Goal: Task Accomplishment & Management: Use online tool/utility

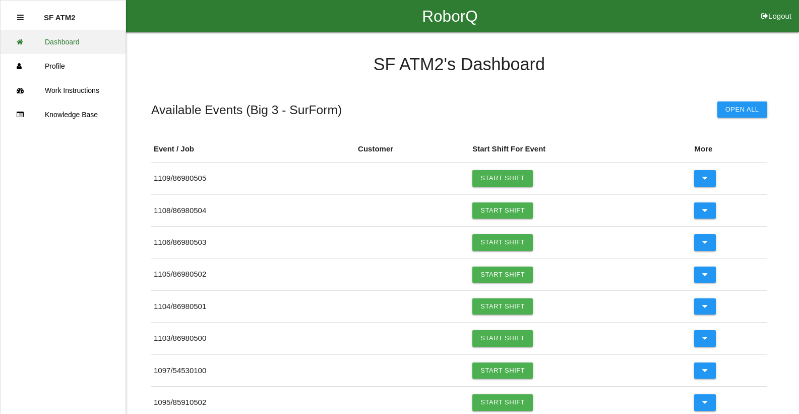
click at [52, 33] on link "Dashboard" at bounding box center [63, 42] width 125 height 24
click at [528, 179] on link "Start Shift" at bounding box center [503, 178] width 61 height 16
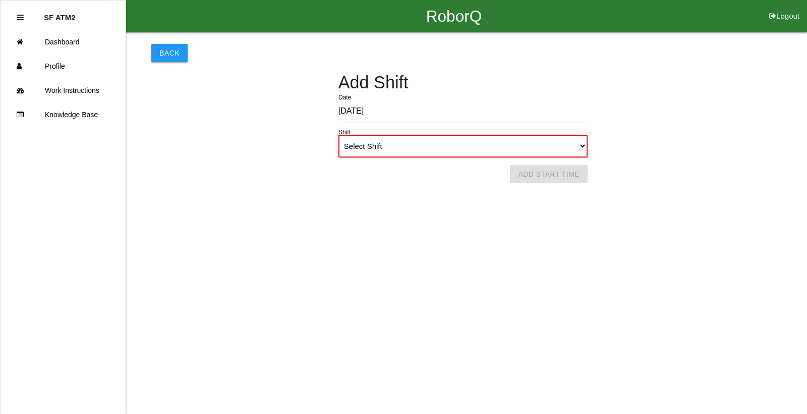
click at [391, 150] on select "Select Shift 1st Shift 2nd Shift 3rd Shift 4th Shift" at bounding box center [462, 146] width 249 height 23
select select "1"
click at [338, 135] on select "Select Shift 1st Shift 2nd Shift 3rd Shift 4th Shift" at bounding box center [462, 146] width 249 height 23
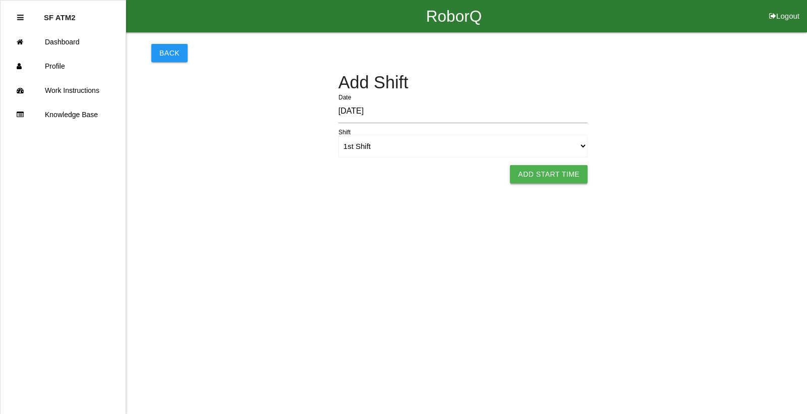
click at [566, 182] on button "Add Start Time" at bounding box center [549, 174] width 78 height 18
select select "8"
select select "56"
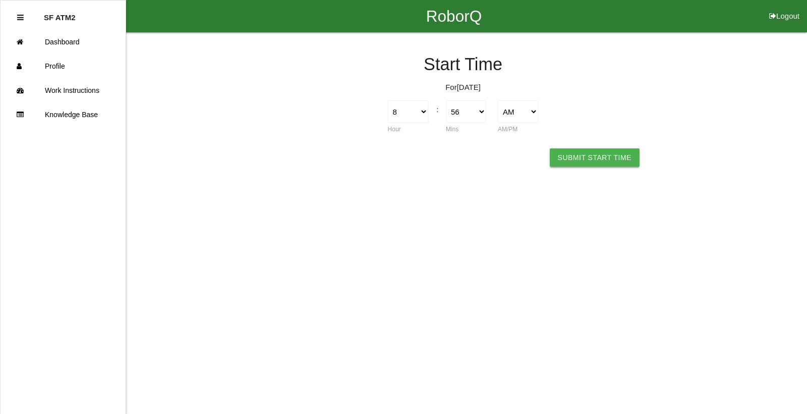
click at [565, 152] on button "Submit Start Time" at bounding box center [595, 157] width 90 height 18
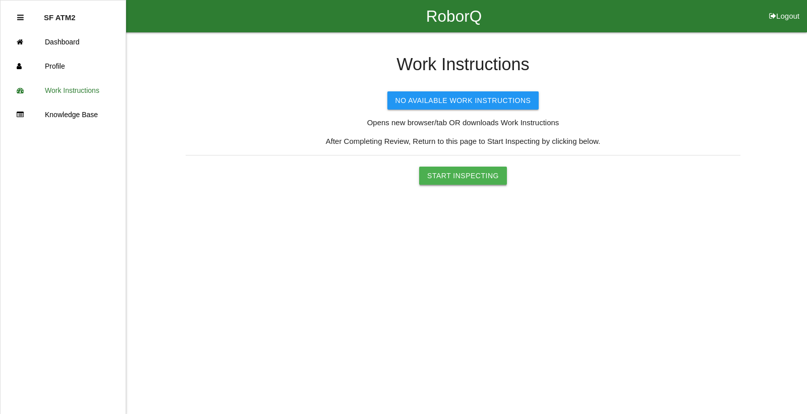
click at [459, 180] on button "Start Inspecting" at bounding box center [463, 175] width 88 height 18
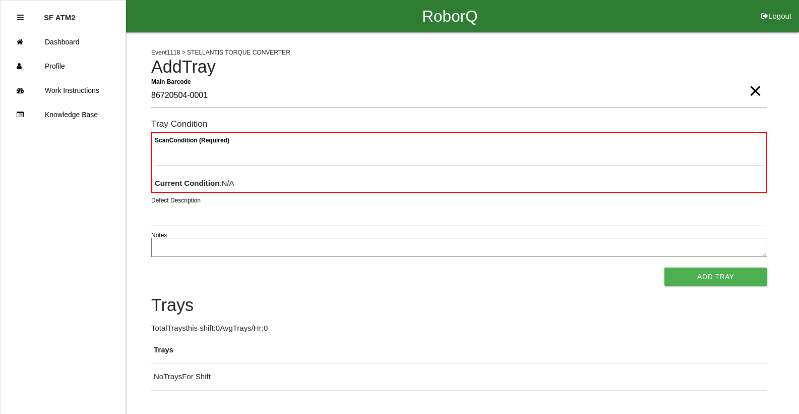
type Barcode "86720504-0001"
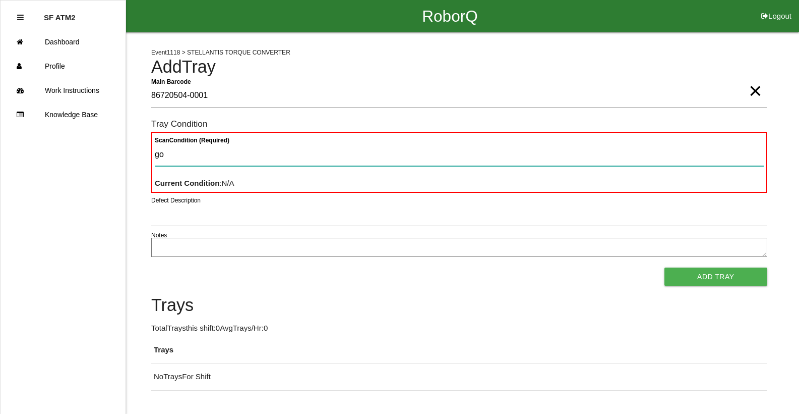
type Condition "goo"
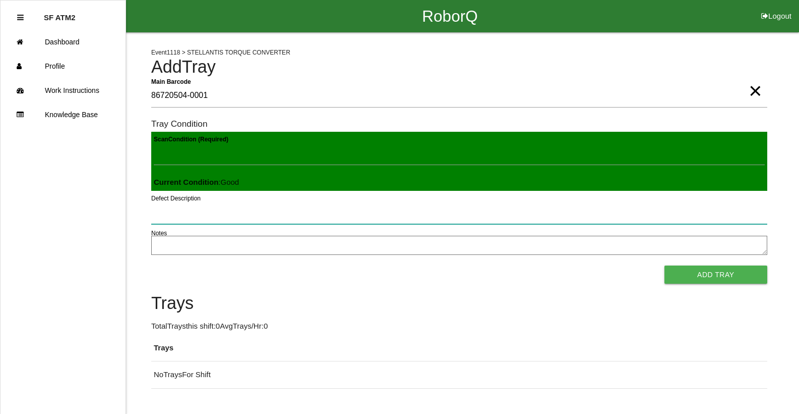
click at [665, 265] on button "Add Tray" at bounding box center [716, 274] width 103 height 18
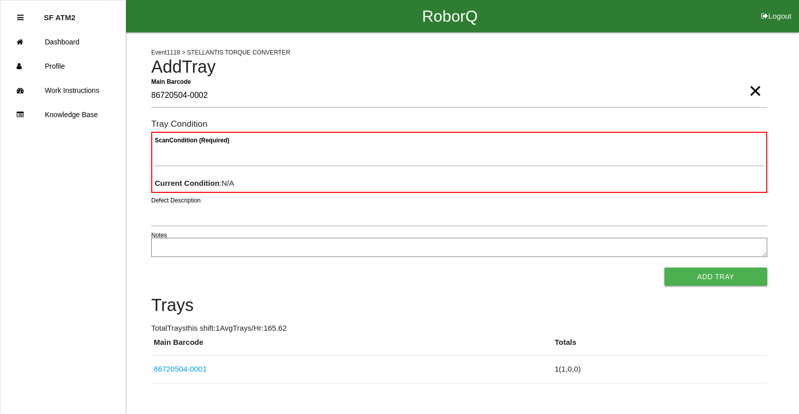
type Barcode "86720504-0002"
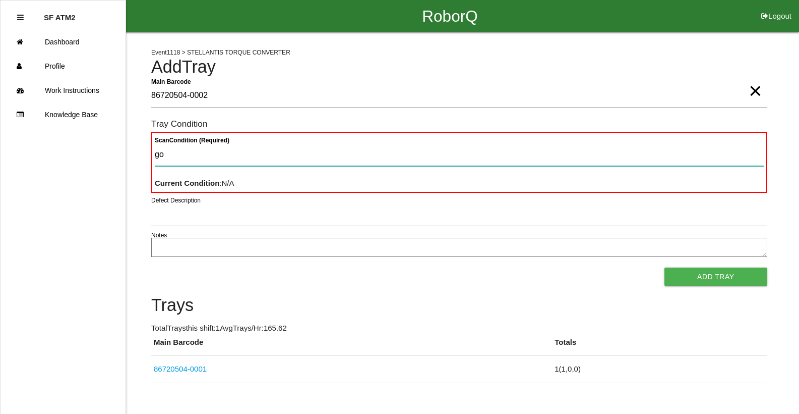
type Condition "goo"
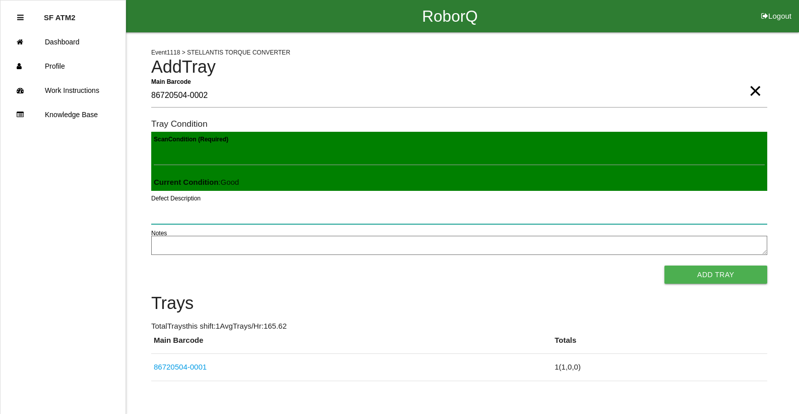
click at [665, 265] on button "Add Tray" at bounding box center [716, 274] width 103 height 18
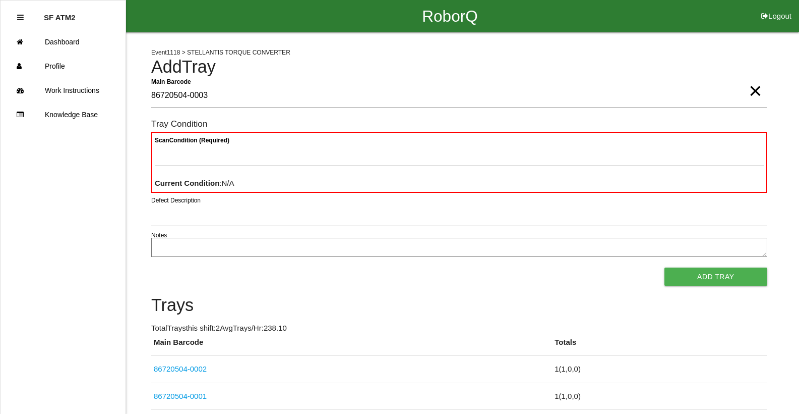
type Barcode "86720504-0003"
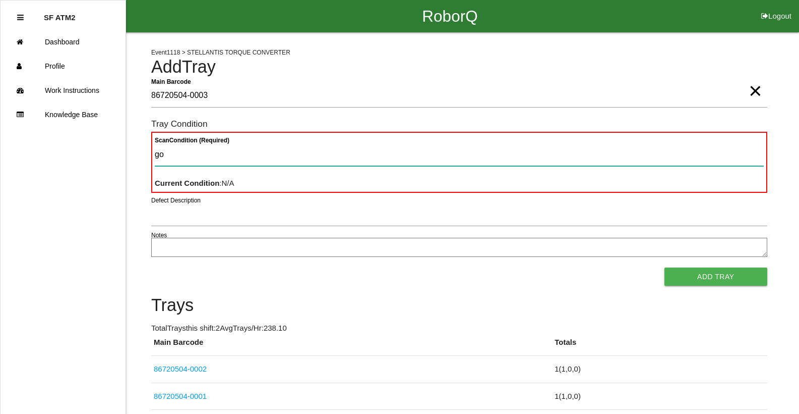
type Condition "goo"
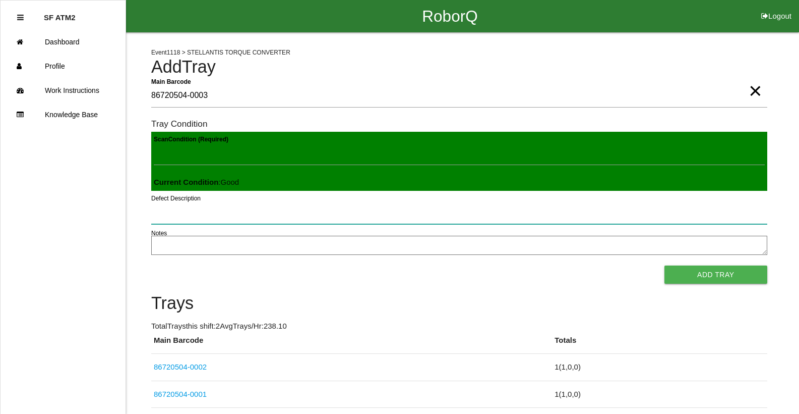
click at [665, 265] on button "Add Tray" at bounding box center [716, 274] width 103 height 18
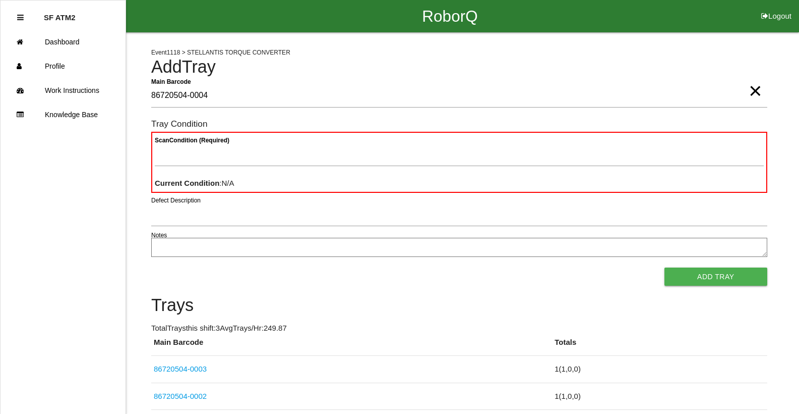
type Barcode "86720504-0004"
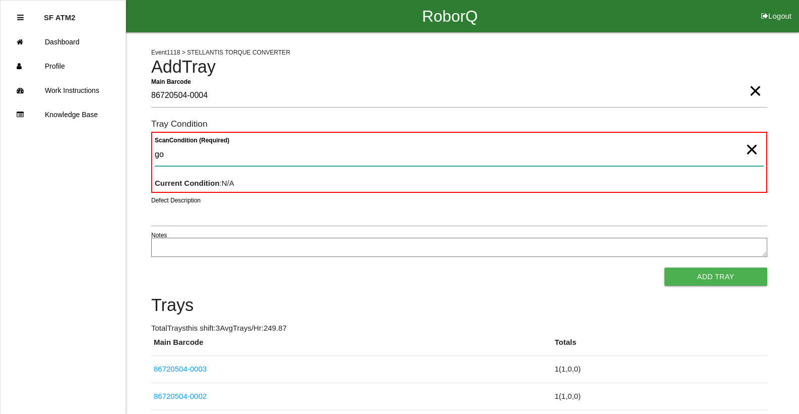
type Condition "goo"
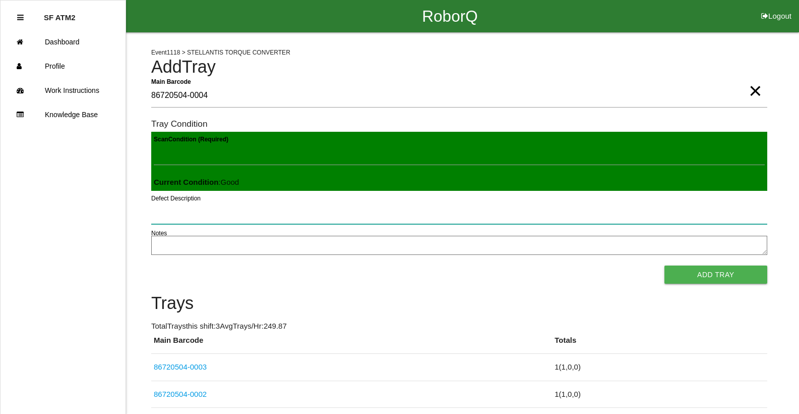
click at [665, 265] on button "Add Tray" at bounding box center [716, 274] width 103 height 18
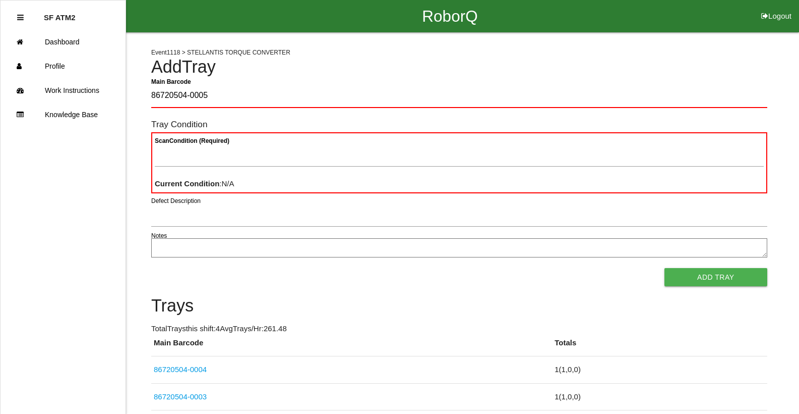
type Barcode "86720504-0005"
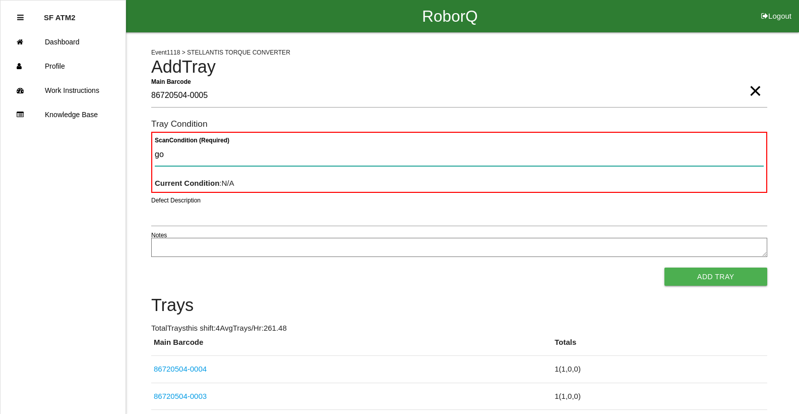
type Condition "goo"
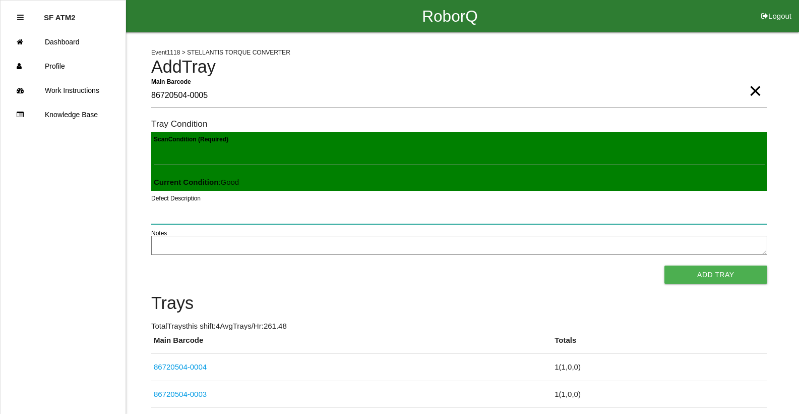
click at [665, 265] on button "Add Tray" at bounding box center [716, 274] width 103 height 18
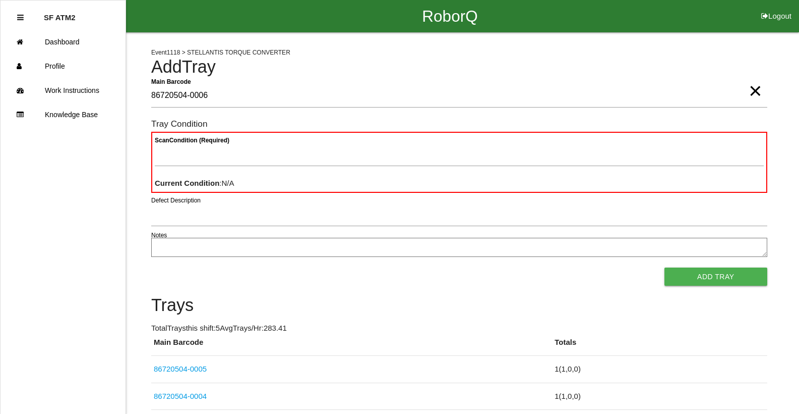
type Barcode "86720504-0006"
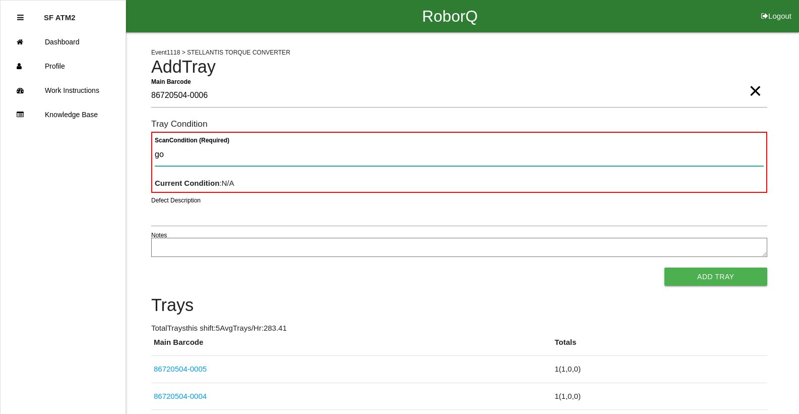
type Condition "goo"
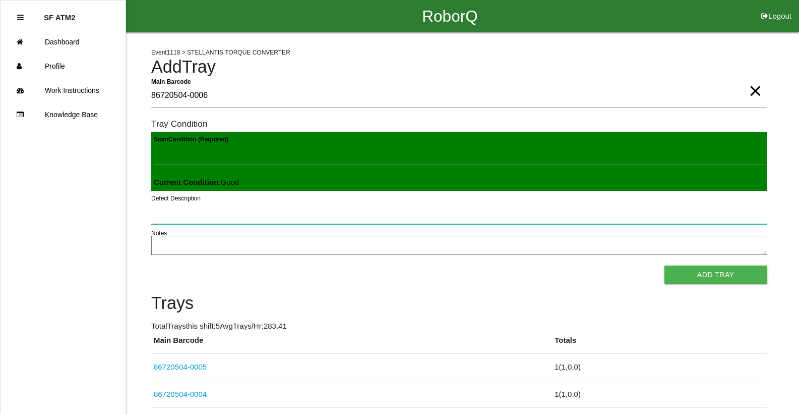
click at [665, 265] on button "Add Tray" at bounding box center [716, 274] width 103 height 18
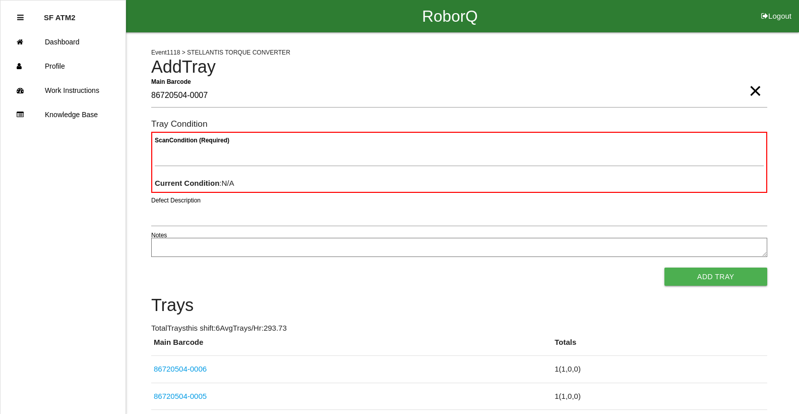
type Barcode "86720504-0007"
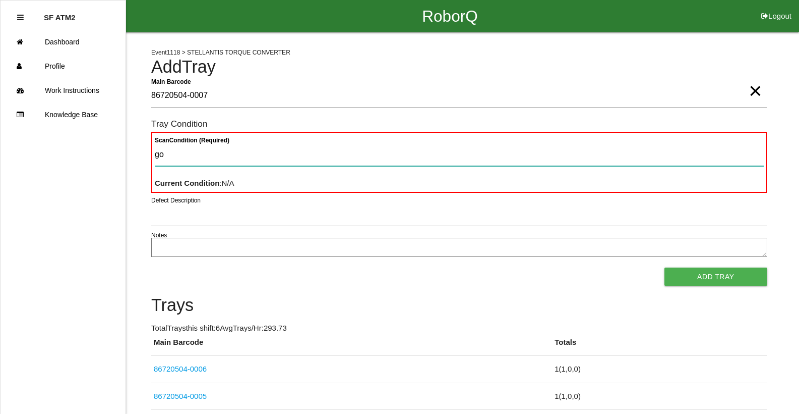
type Condition "goo"
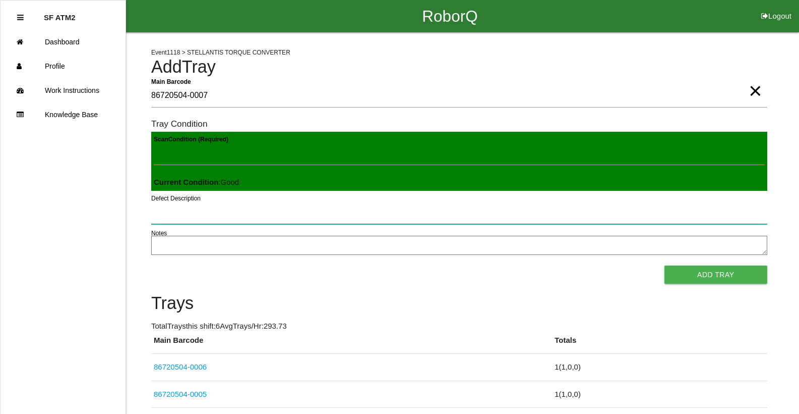
click at [665, 265] on button "Add Tray" at bounding box center [716, 274] width 103 height 18
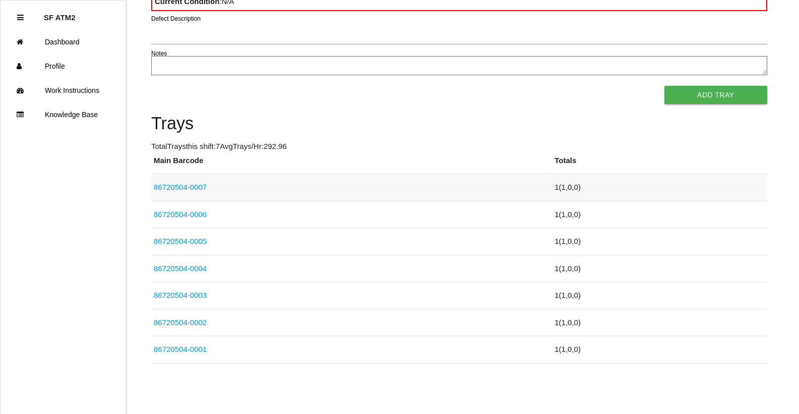
scroll to position [90, 0]
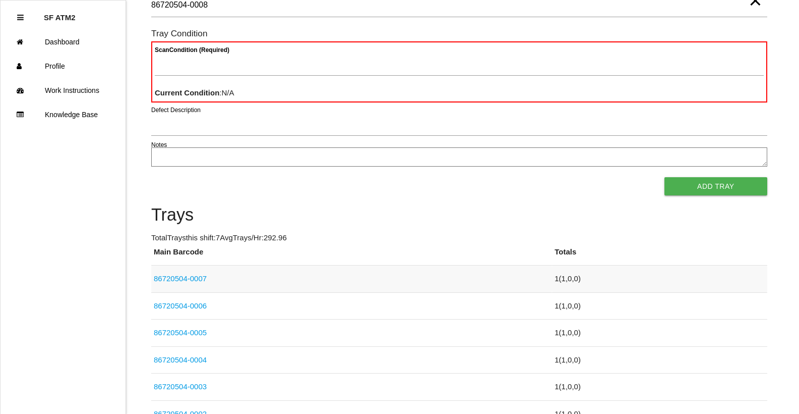
type Barcode "86720504-0008"
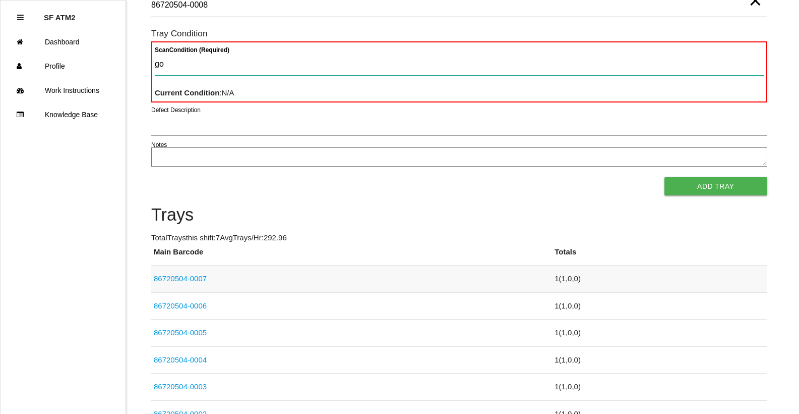
type Condition "goo"
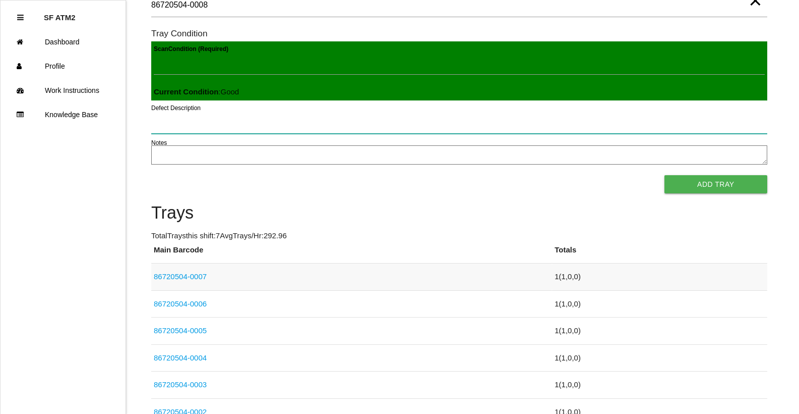
click at [665, 175] on button "Add Tray" at bounding box center [716, 184] width 103 height 18
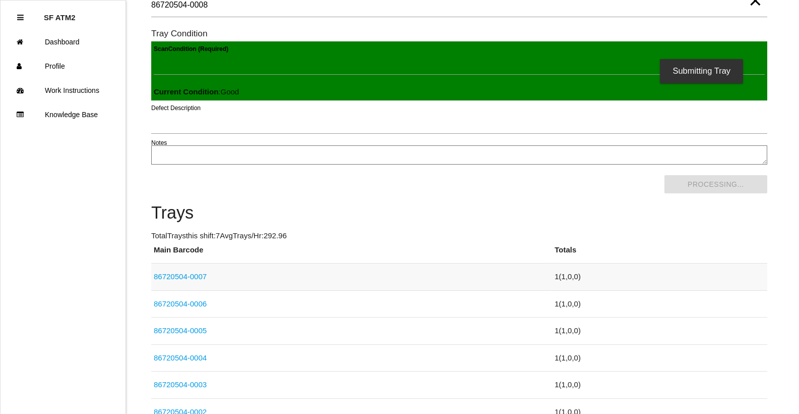
scroll to position [0, 0]
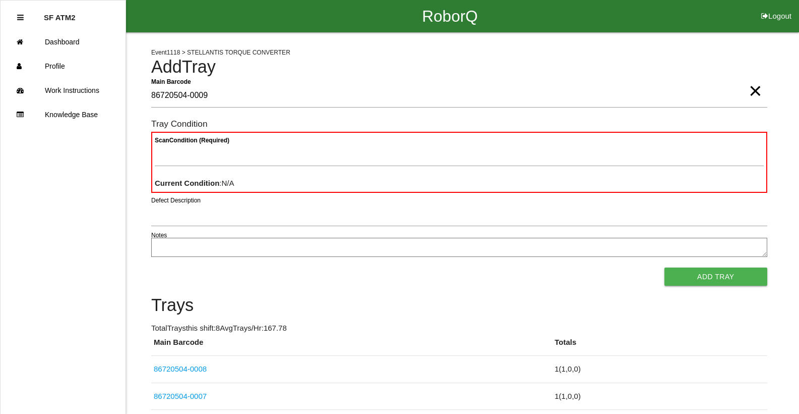
type Barcode "86720504-0009"
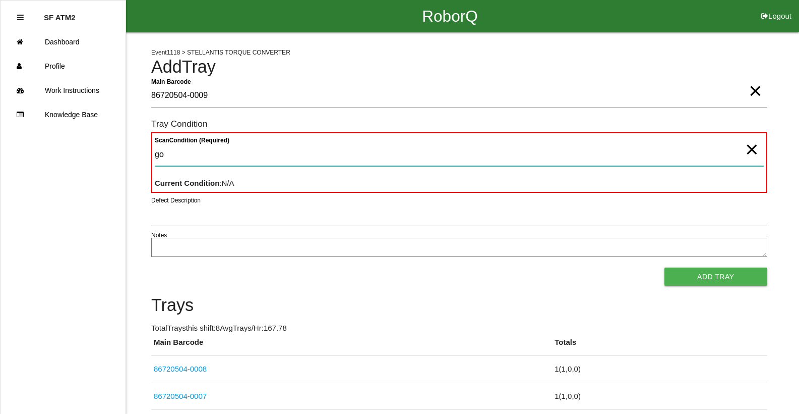
type Condition "goo"
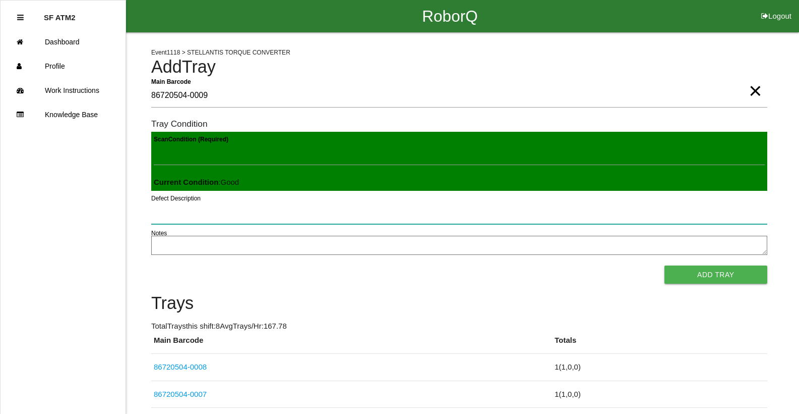
click at [665, 265] on button "Add Tray" at bounding box center [716, 274] width 103 height 18
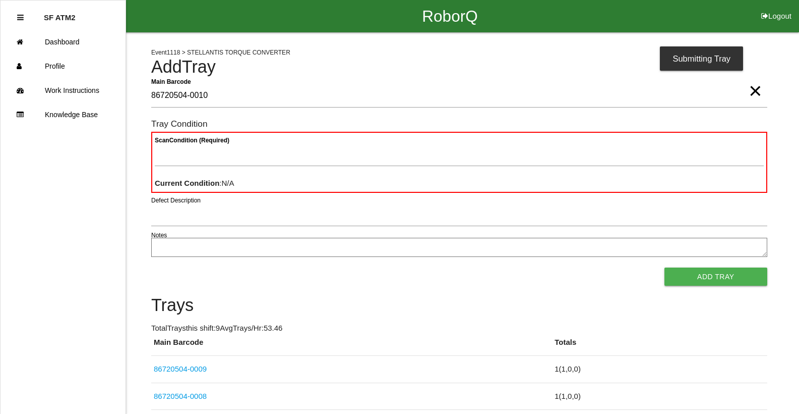
type Barcode "86720504-0010"
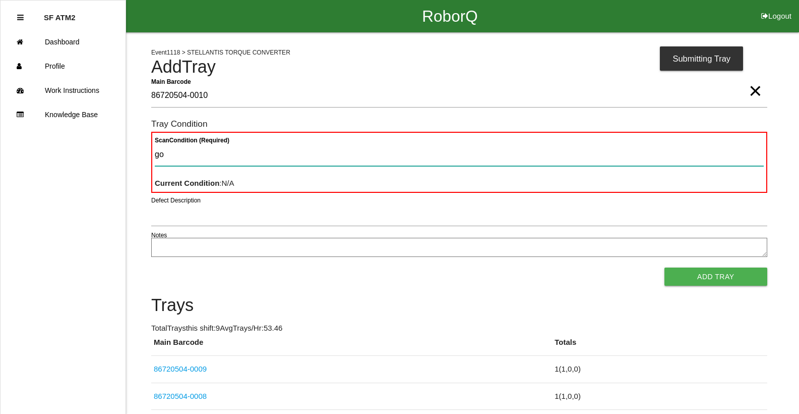
type Condition "goo"
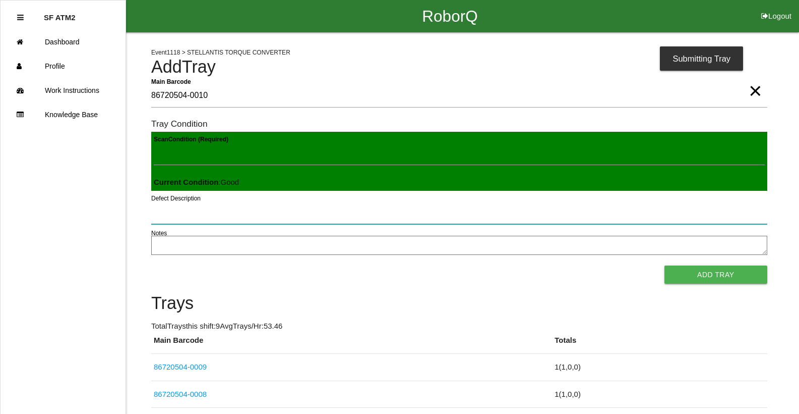
click at [665, 265] on button "Add Tray" at bounding box center [716, 274] width 103 height 18
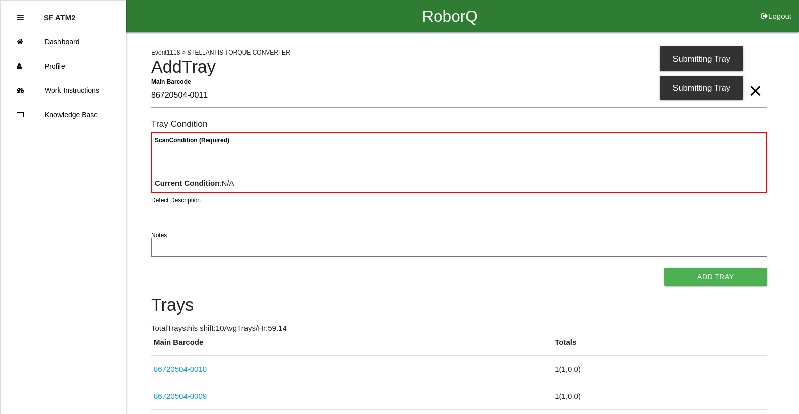
type Barcode "86720504-0011"
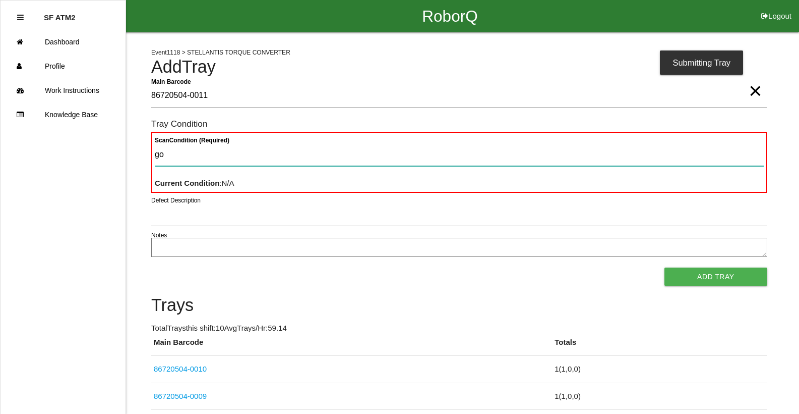
type Condition "goo"
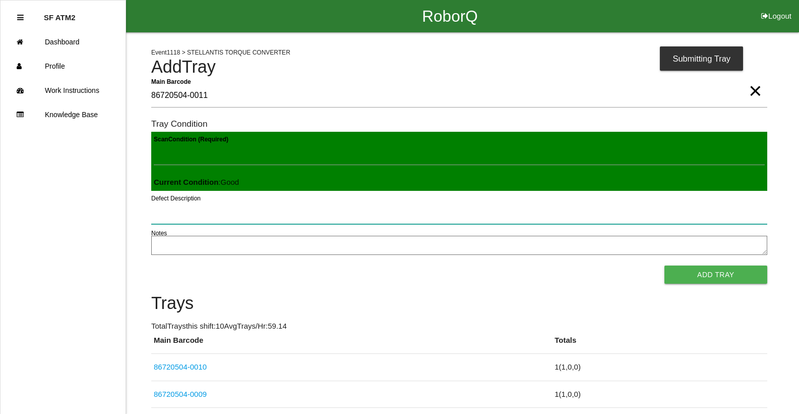
click at [665, 265] on button "Add Tray" at bounding box center [716, 274] width 103 height 18
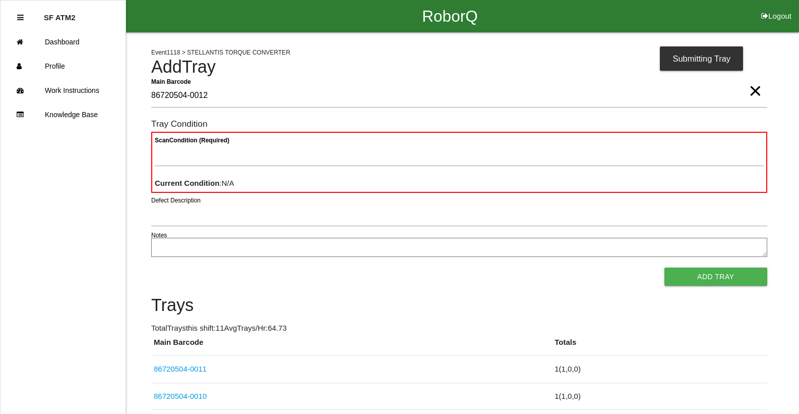
type Barcode "86720504-0012"
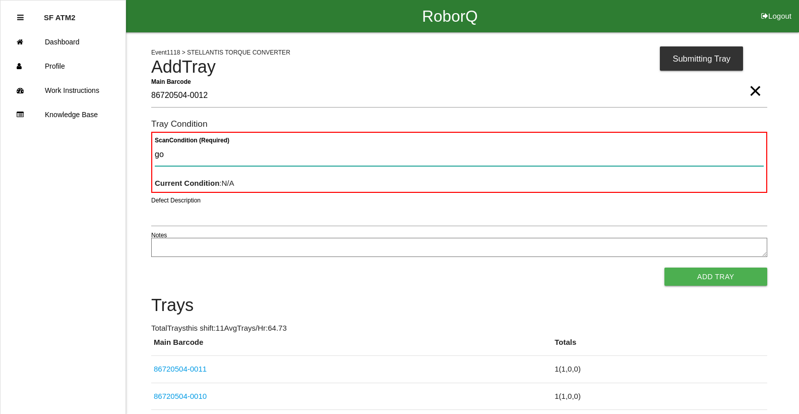
type Condition "goo"
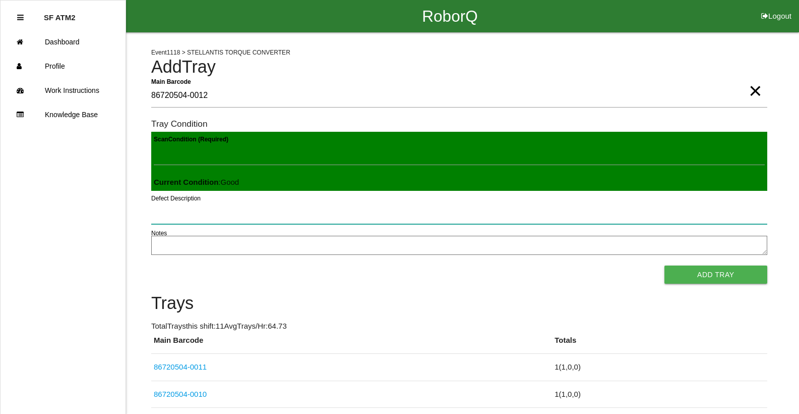
click at [665, 265] on button "Add Tray" at bounding box center [716, 274] width 103 height 18
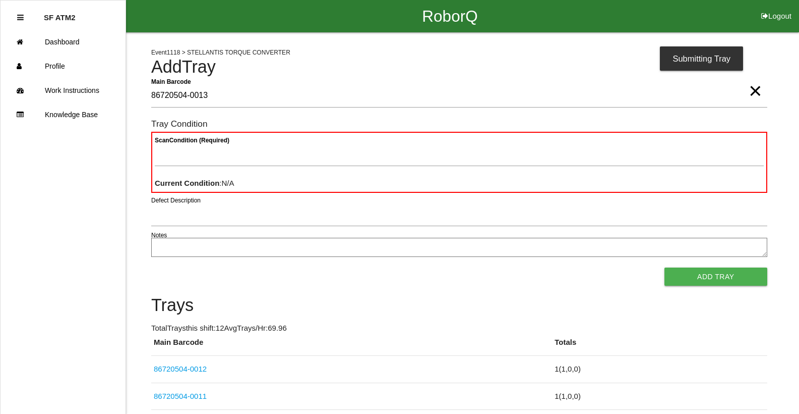
type Barcode "86720504-0013"
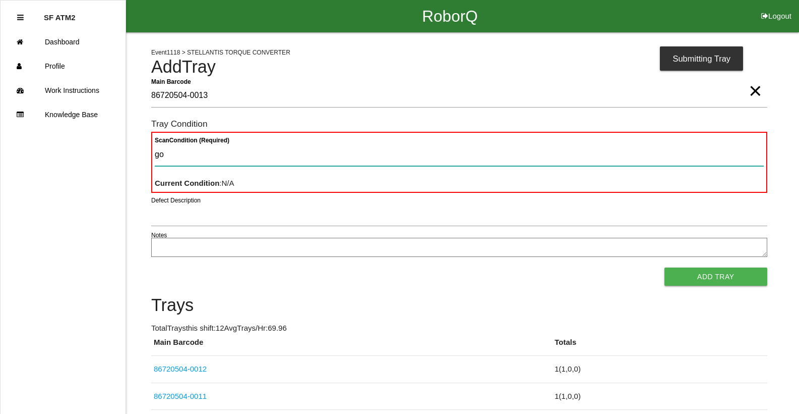
type Condition "goo"
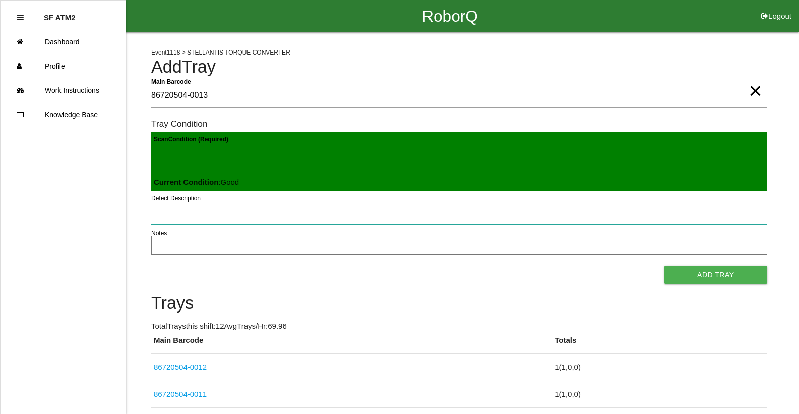
click at [665, 265] on button "Add Tray" at bounding box center [716, 274] width 103 height 18
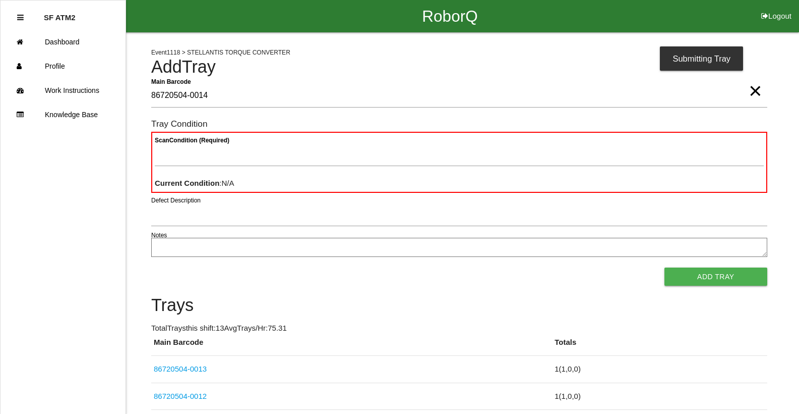
type Barcode "86720504-0014"
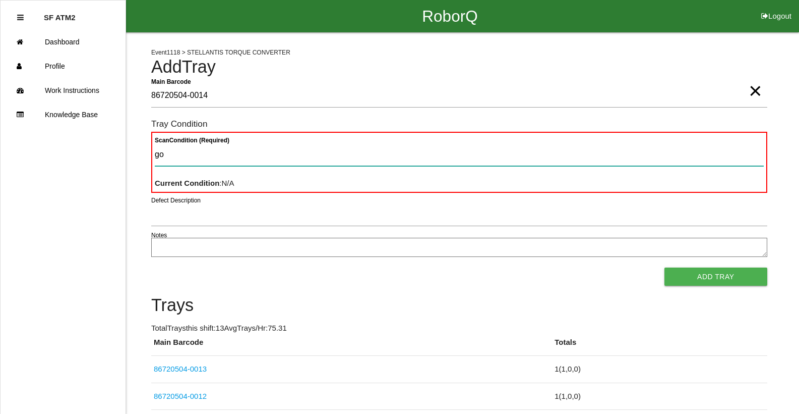
type Condition "goo"
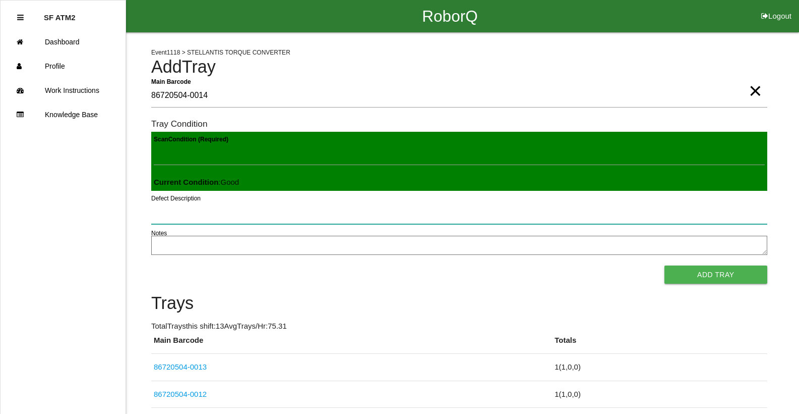
click at [665, 265] on button "Add Tray" at bounding box center [716, 274] width 103 height 18
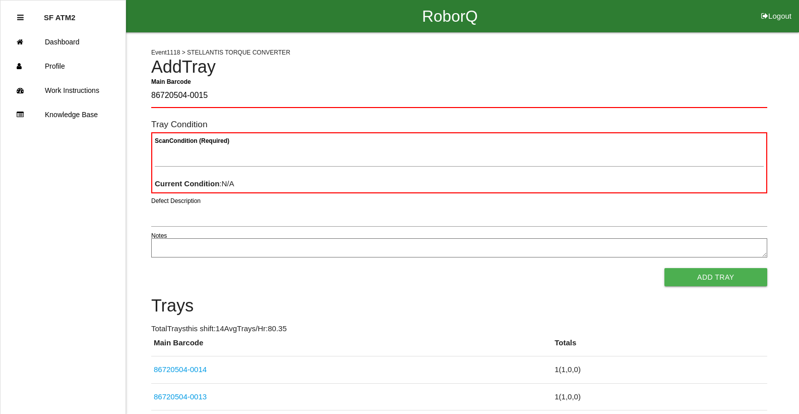
type Barcode "86720504-0015"
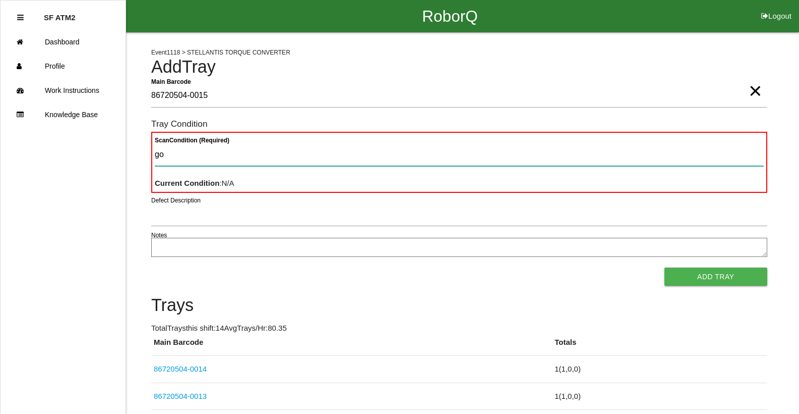
type Condition "goo"
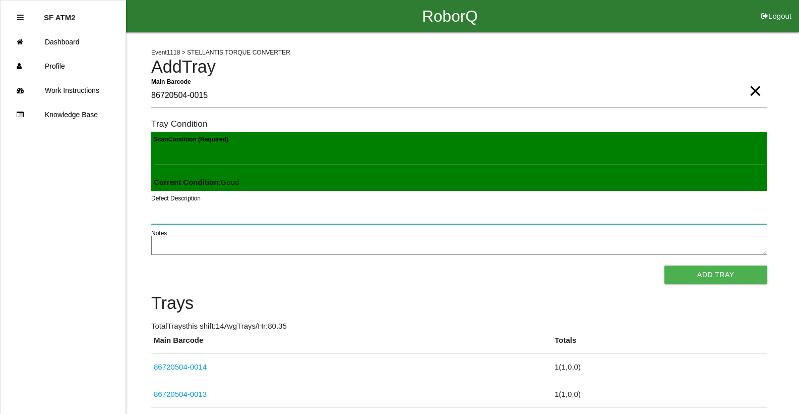
click at [665, 265] on button "Add Tray" at bounding box center [716, 274] width 103 height 18
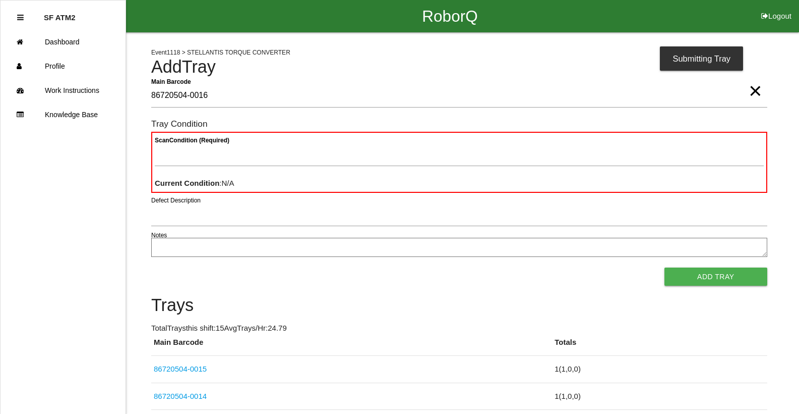
type Barcode "86720504-0016"
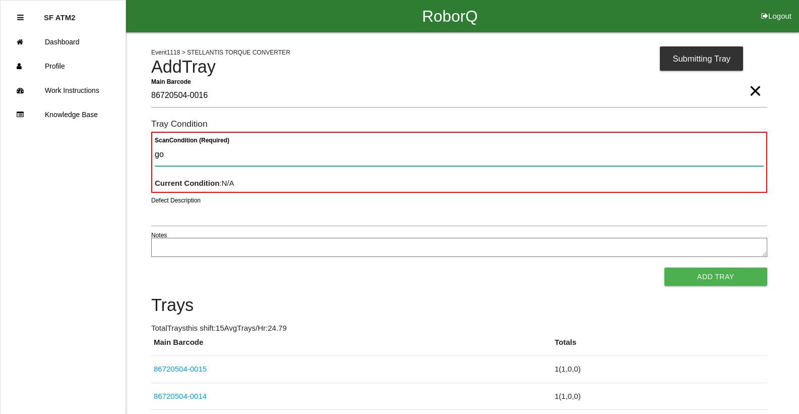
type Condition "goo"
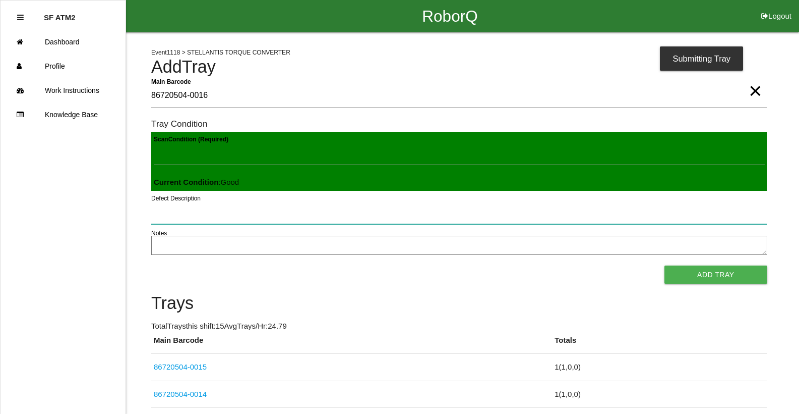
click at [665, 265] on button "Add Tray" at bounding box center [716, 274] width 103 height 18
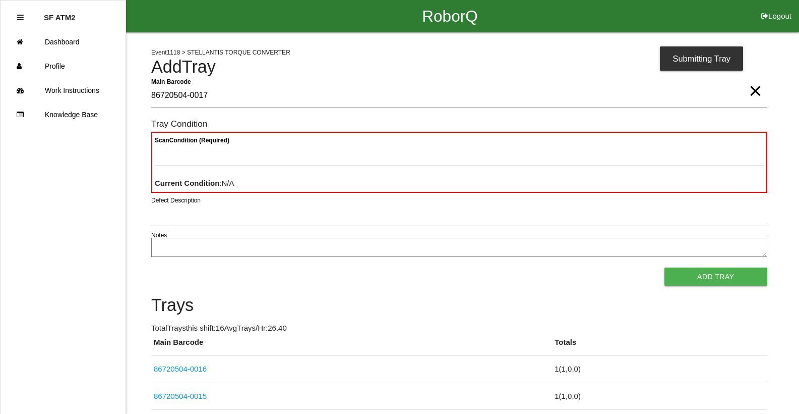
type Barcode "86720504-0017"
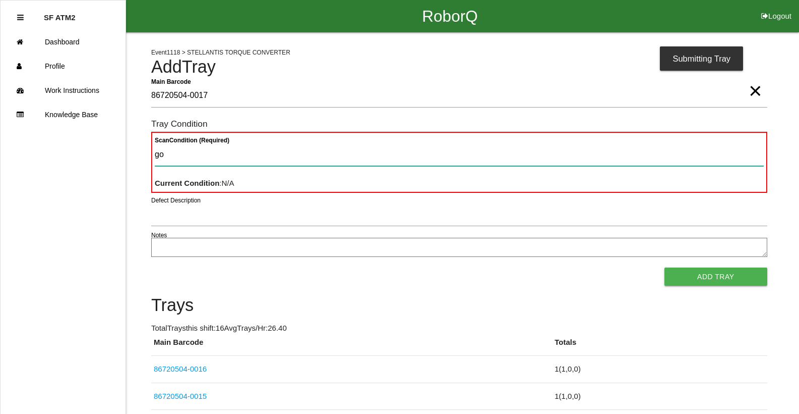
type Condition "goo"
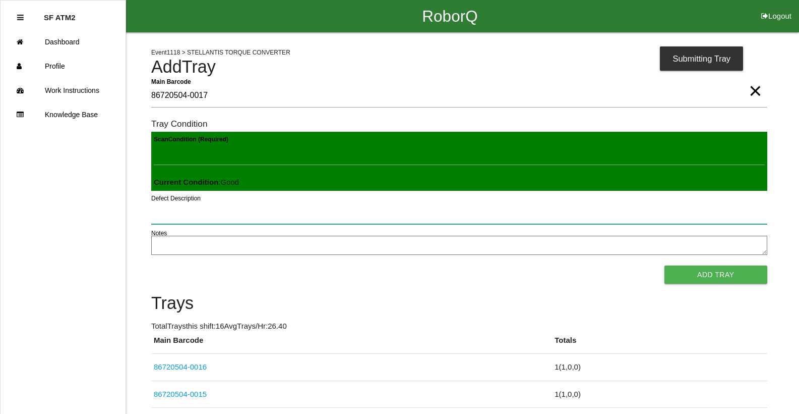
click at [665, 265] on button "Add Tray" at bounding box center [716, 274] width 103 height 18
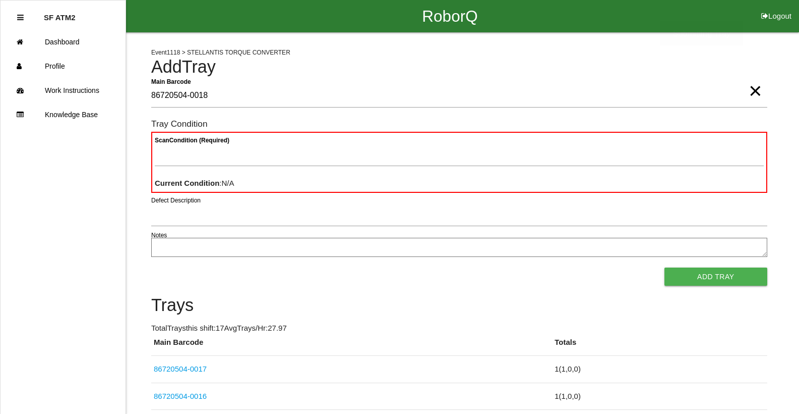
type Barcode "86720504-0018"
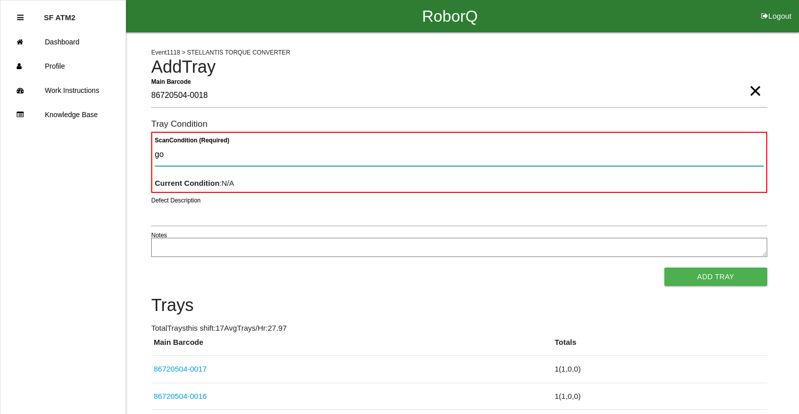
type Condition "goo"
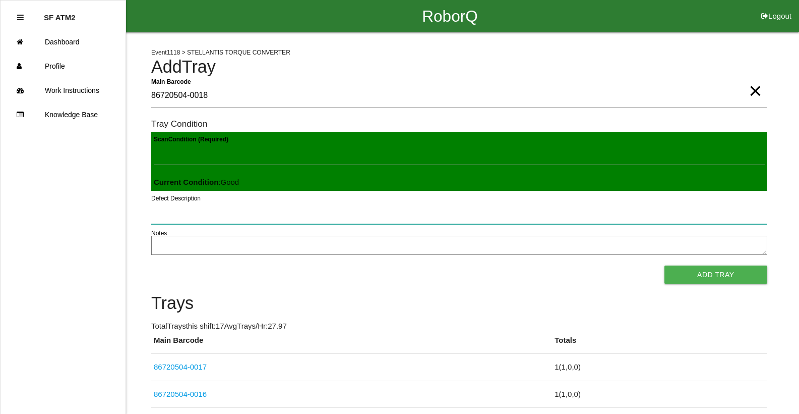
click at [665, 265] on button "Add Tray" at bounding box center [716, 274] width 103 height 18
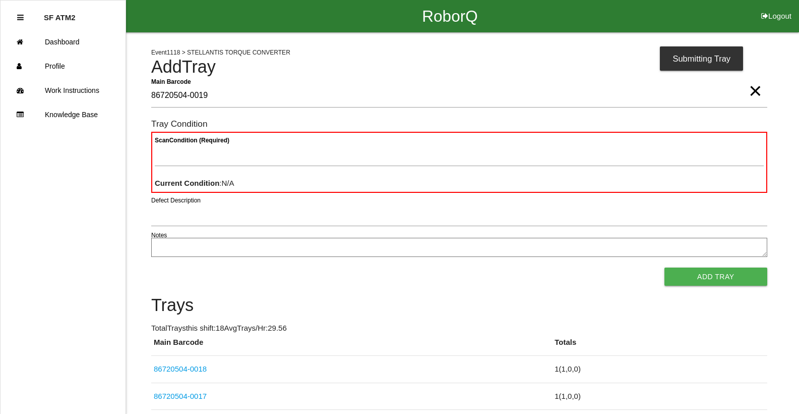
type Barcode "86720504-0019"
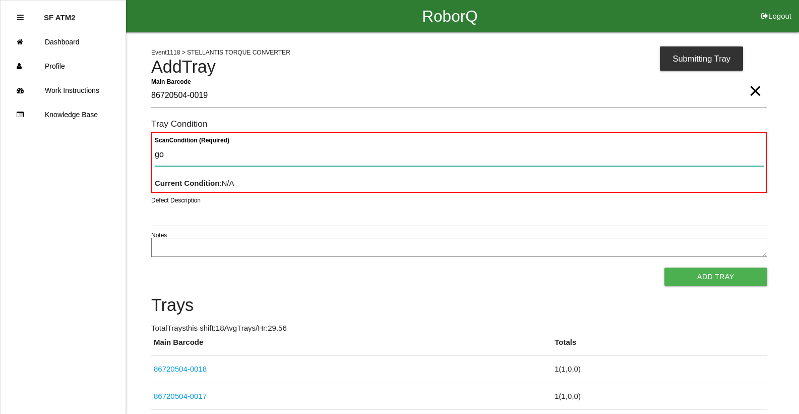
type Condition "goo"
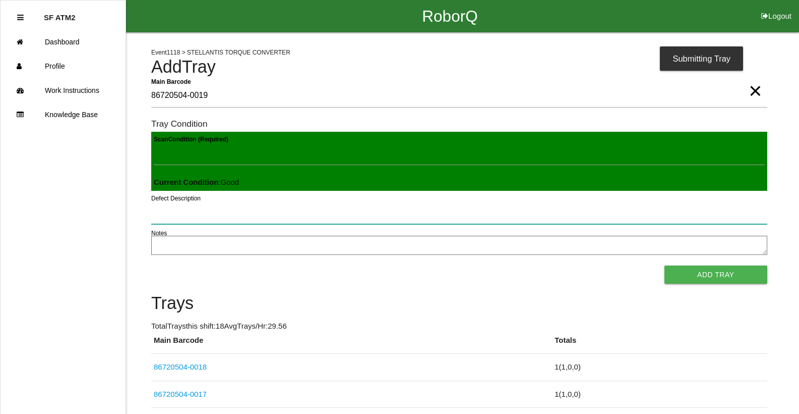
click at [665, 265] on button "Add Tray" at bounding box center [716, 274] width 103 height 18
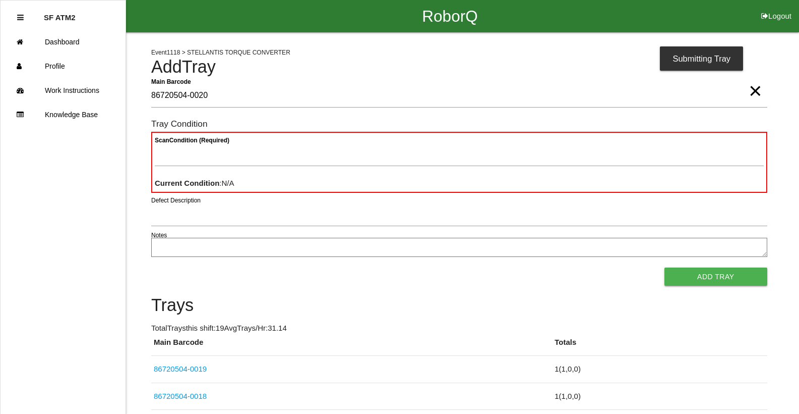
type Barcode "86720504-0020"
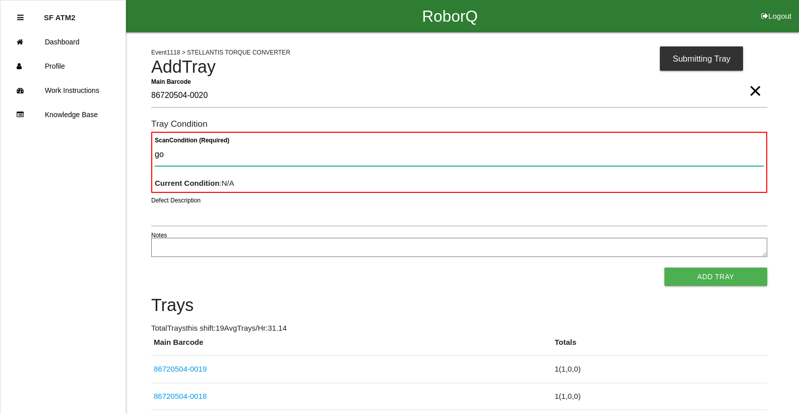
type Condition "goo"
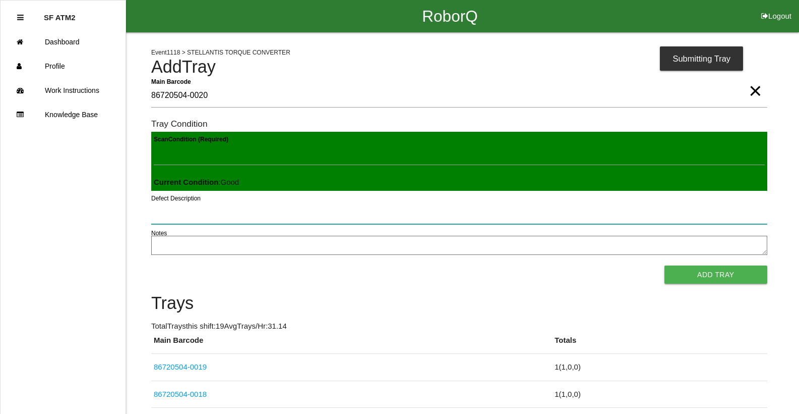
click at [665, 265] on button "Add Tray" at bounding box center [716, 274] width 103 height 18
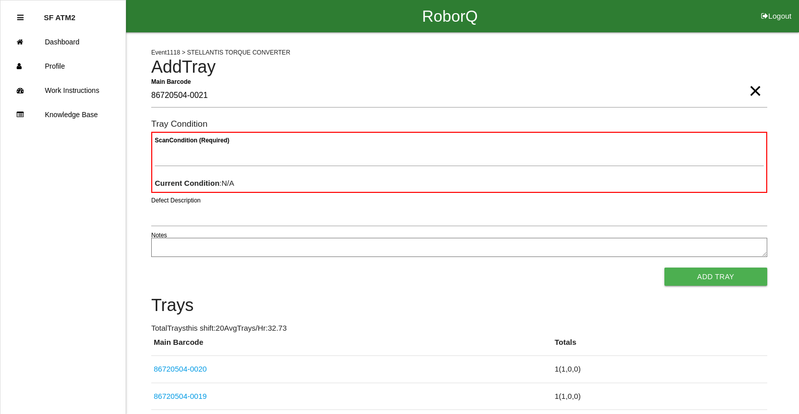
type Barcode "86720504-0021"
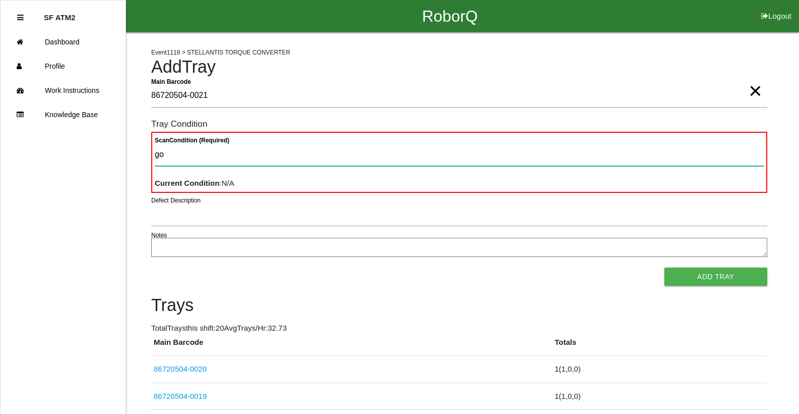
type Condition "goo"
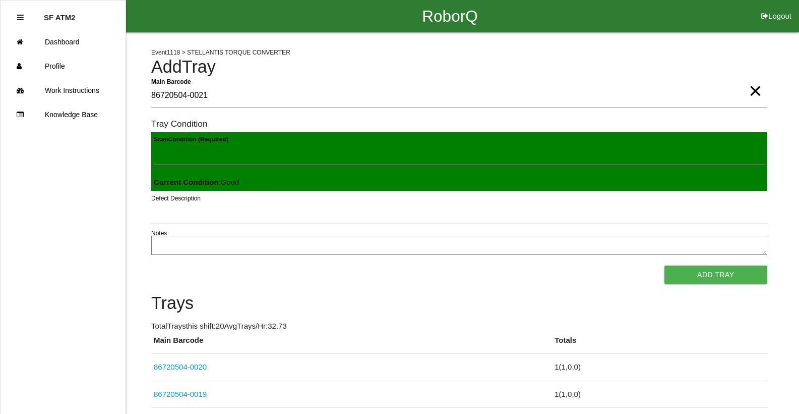
click at [665, 265] on button "Add Tray" at bounding box center [716, 274] width 103 height 18
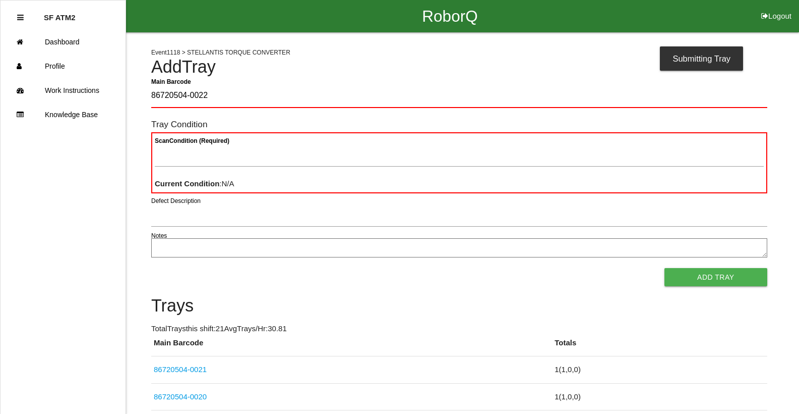
type Barcode "86720504-0022"
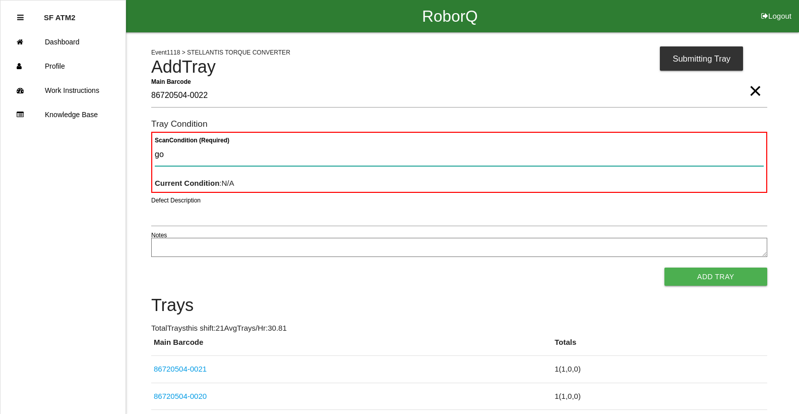
type Condition "goo"
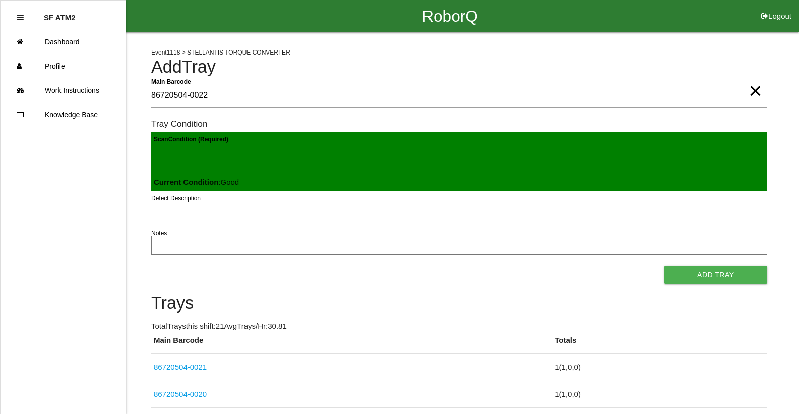
click at [665, 265] on button "Add Tray" at bounding box center [716, 274] width 103 height 18
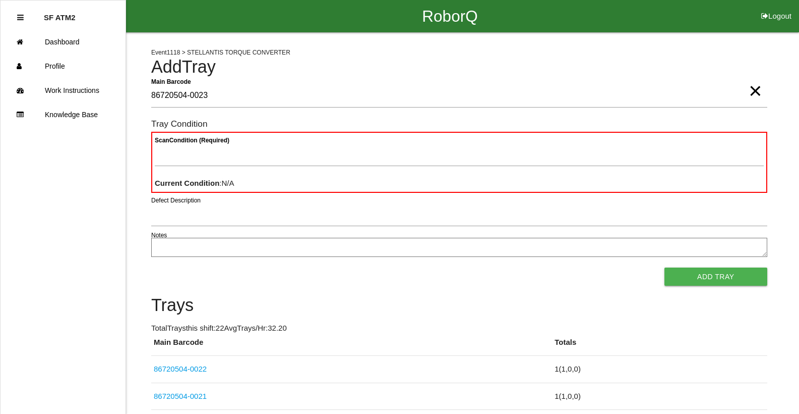
type Barcode "86720504-0023"
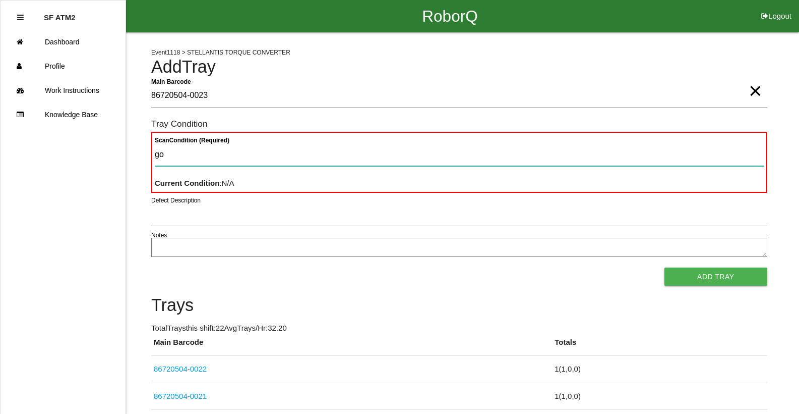
type Condition "goo"
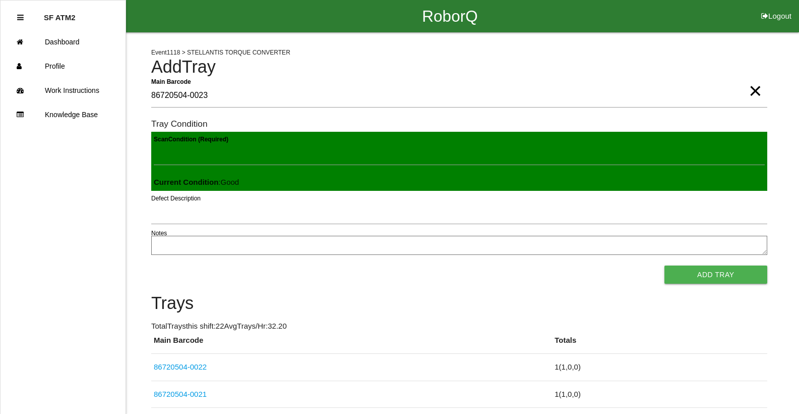
click at [665, 265] on button "Add Tray" at bounding box center [716, 274] width 103 height 18
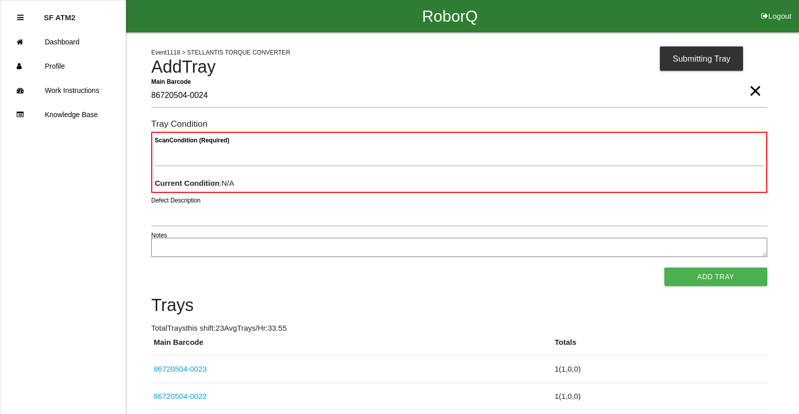
type Barcode "86720504-0024"
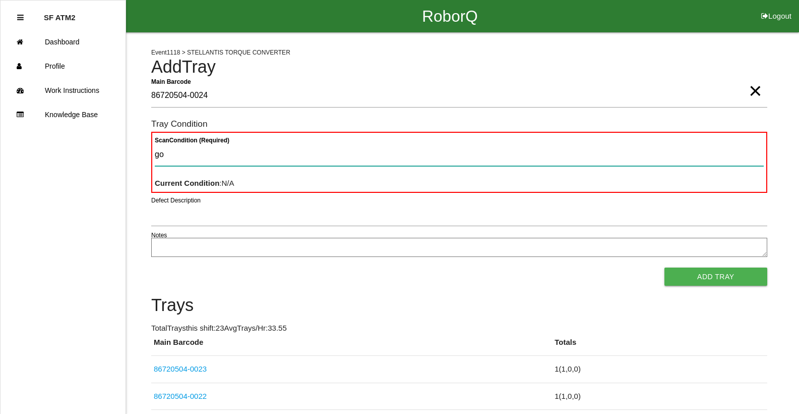
type Condition "goo"
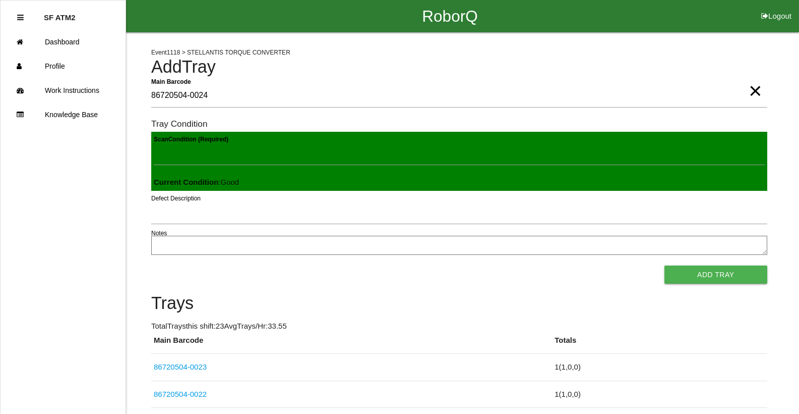
click at [665, 265] on button "Add Tray" at bounding box center [716, 274] width 103 height 18
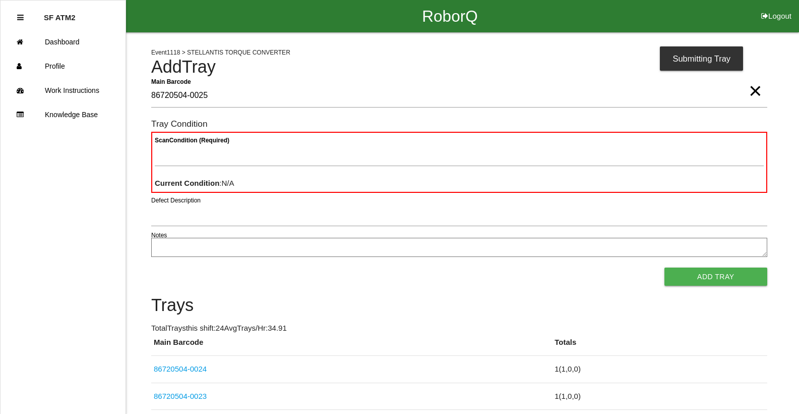
type Barcode "86720504-0025"
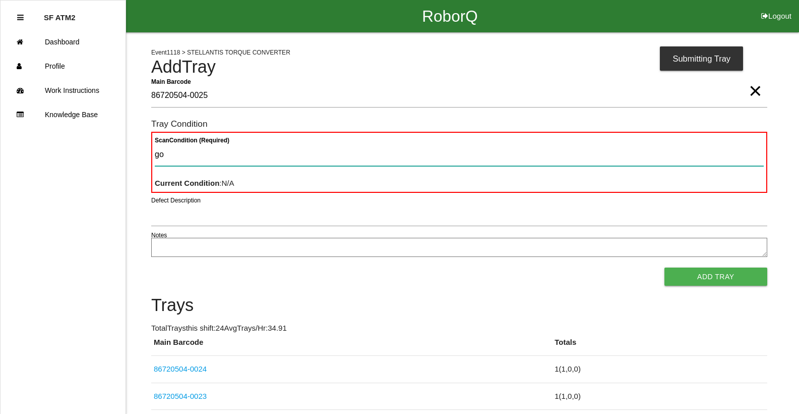
type Condition "goo"
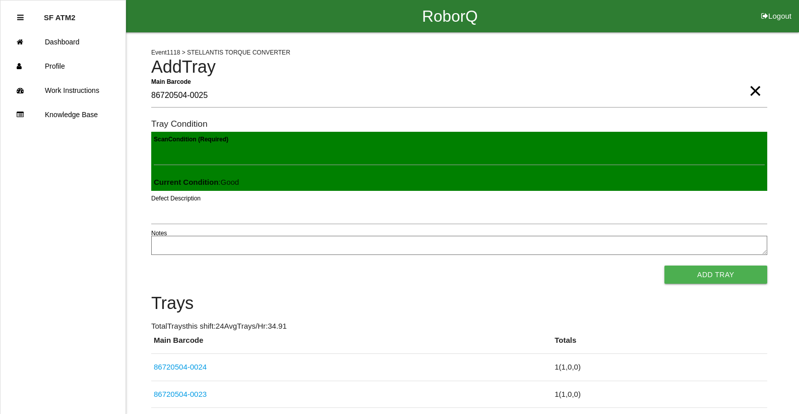
click at [665, 265] on button "Add Tray" at bounding box center [716, 274] width 103 height 18
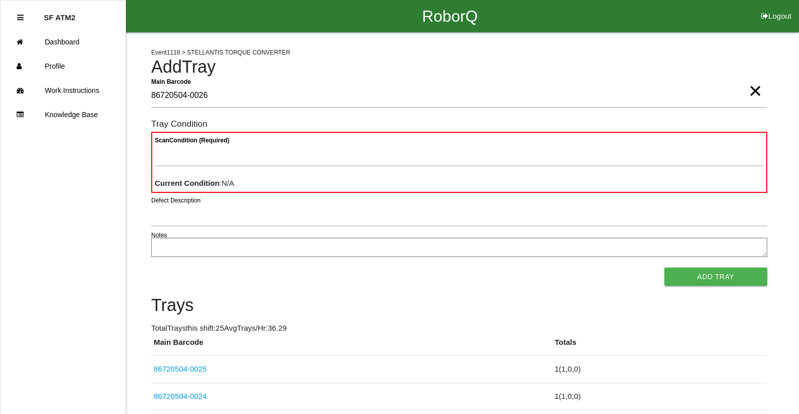
type Barcode "86720504-0026"
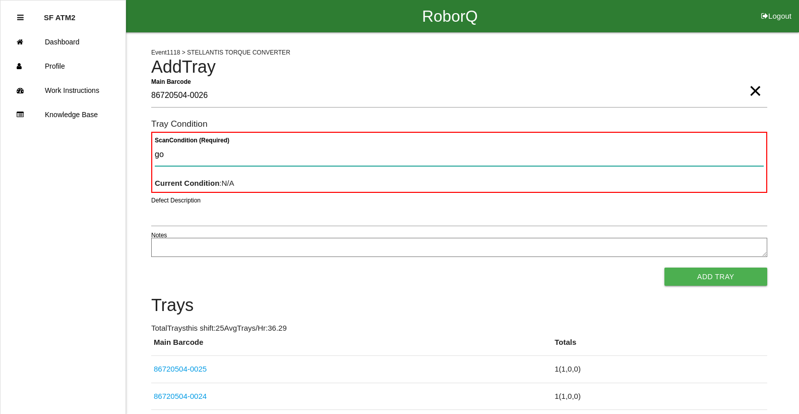
type Condition "goo"
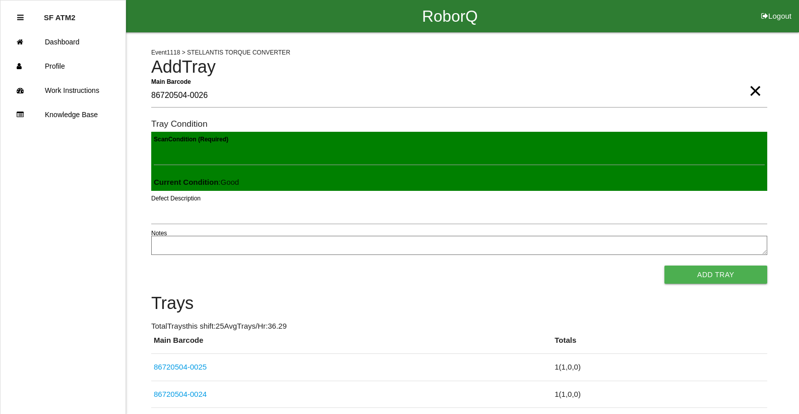
click at [665, 265] on button "Add Tray" at bounding box center [716, 274] width 103 height 18
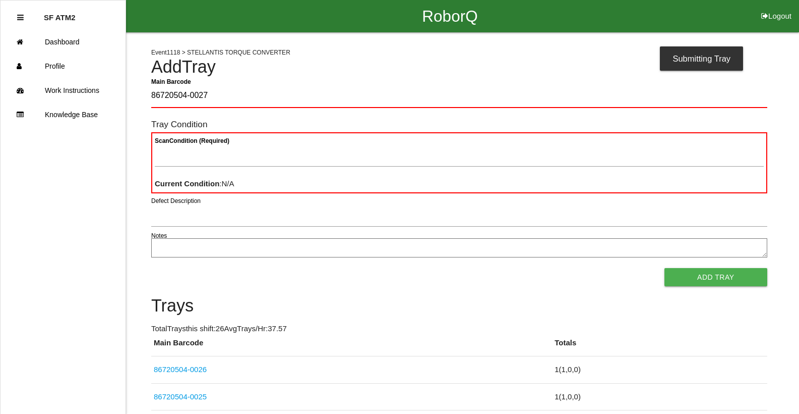
type Barcode "86720504-0027"
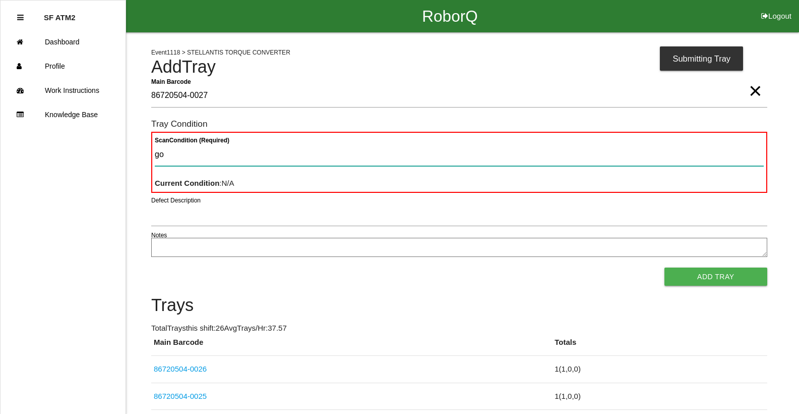
type Condition "goo"
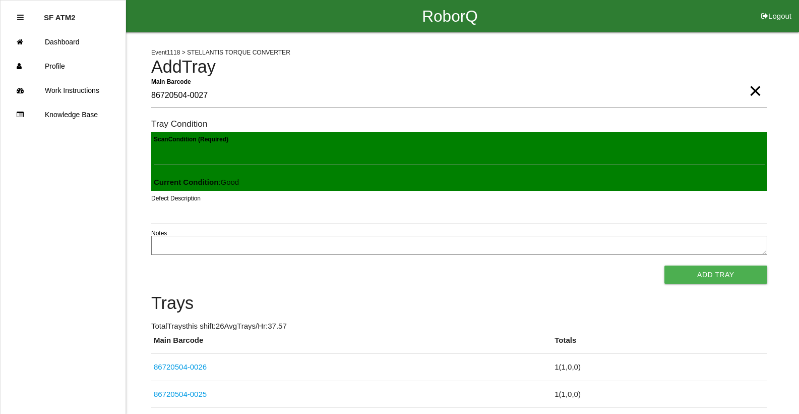
click at [665, 265] on button "Add Tray" at bounding box center [716, 274] width 103 height 18
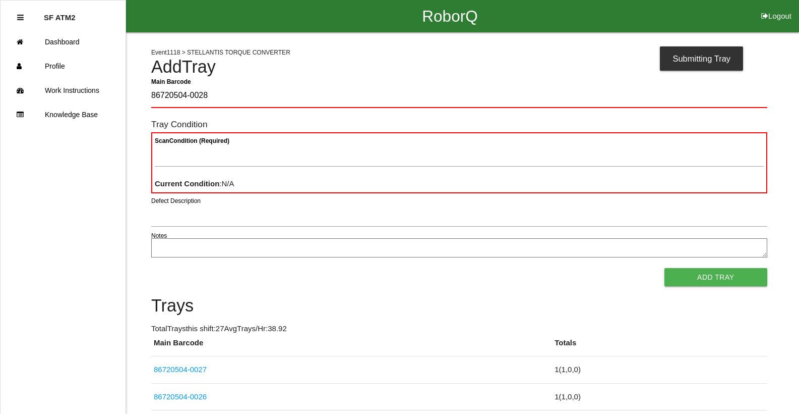
type Barcode "86720504-0028"
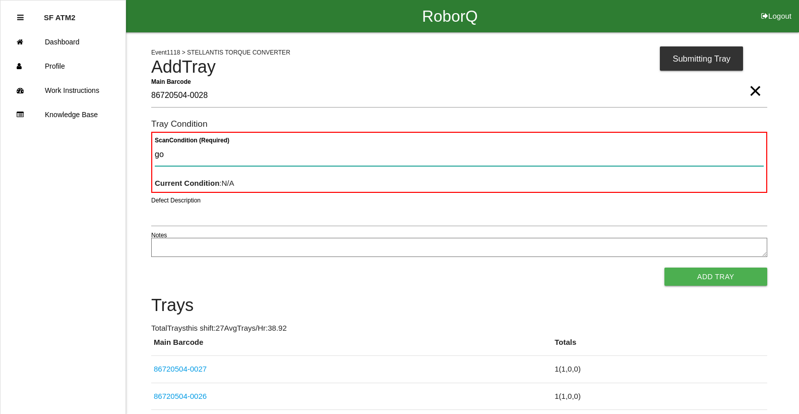
type Condition "goo"
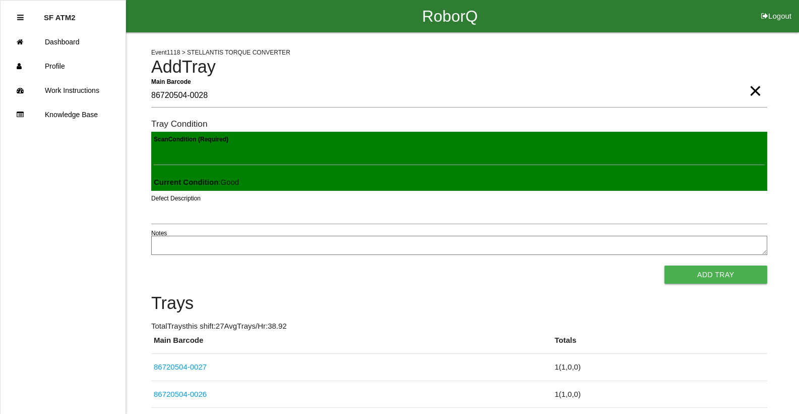
click at [665, 265] on button "Add Tray" at bounding box center [716, 274] width 103 height 18
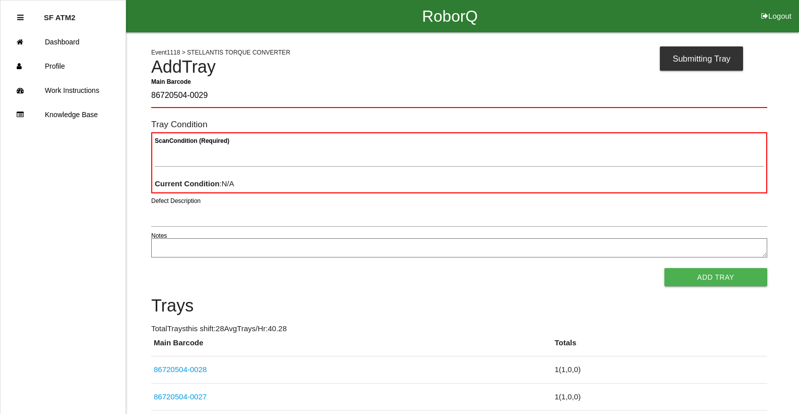
type Barcode "86720504-0029"
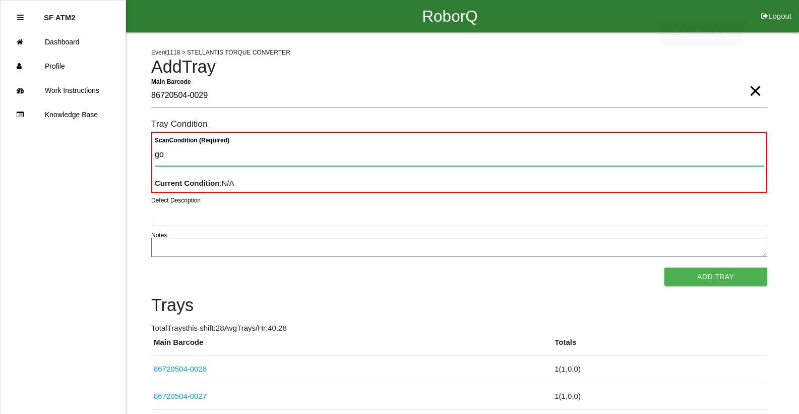
type Condition "goo"
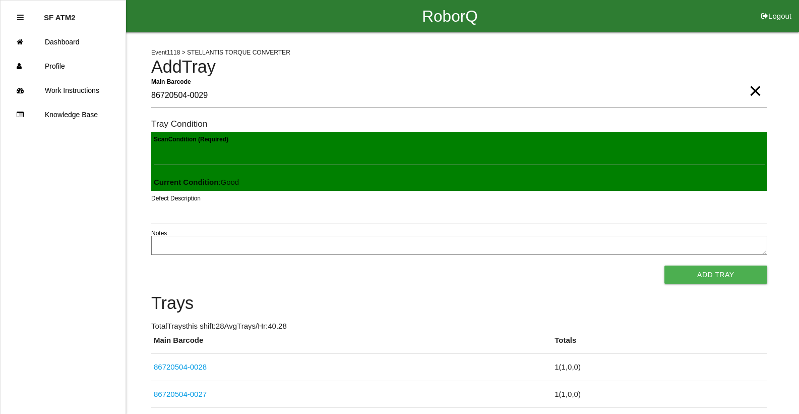
click at [665, 265] on button "Add Tray" at bounding box center [716, 274] width 103 height 18
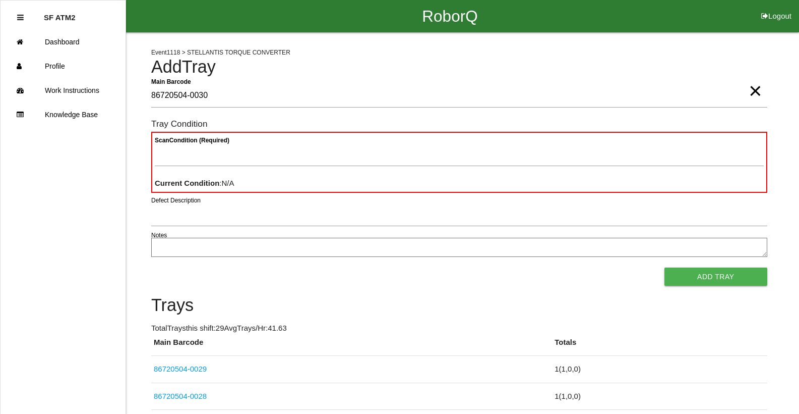
type Barcode "86720504-0030"
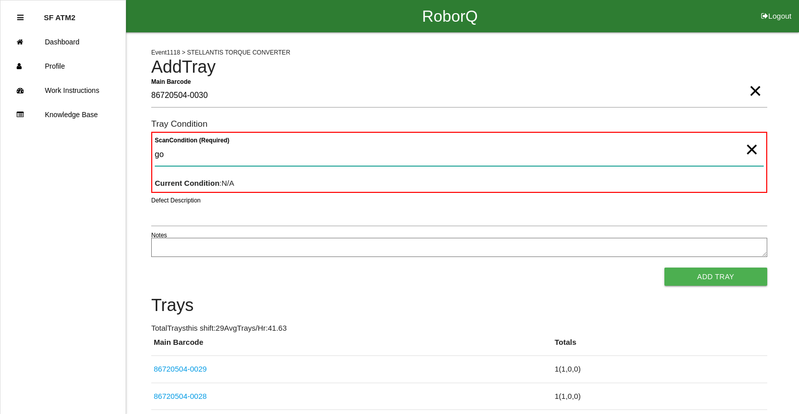
type Condition "goo"
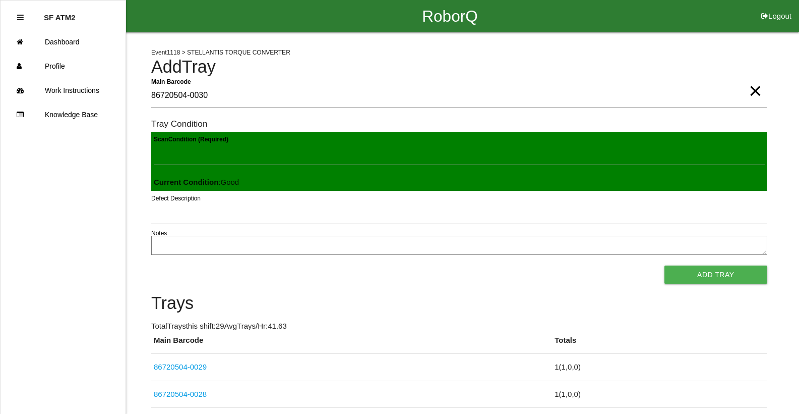
click at [665, 265] on button "Add Tray" at bounding box center [716, 274] width 103 height 18
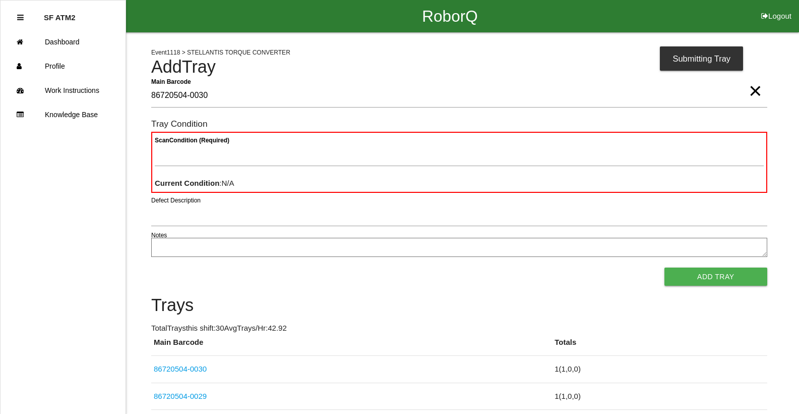
type Barcode "86720504-0030"
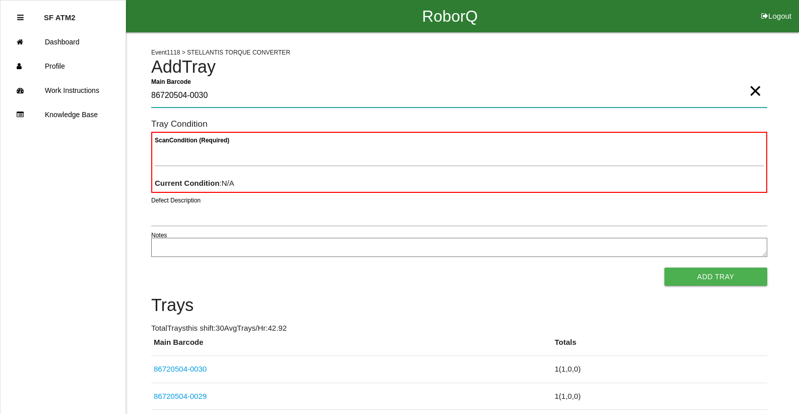
click at [763, 92] on Barcode "86720504-0030" at bounding box center [459, 95] width 616 height 23
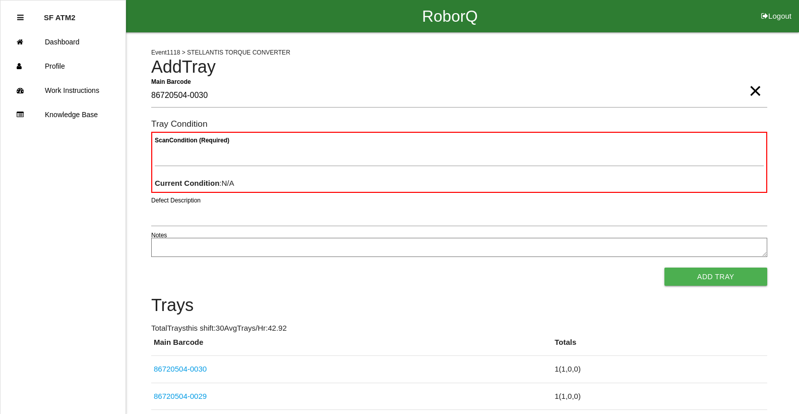
click at [757, 91] on span "×" at bounding box center [755, 81] width 13 height 20
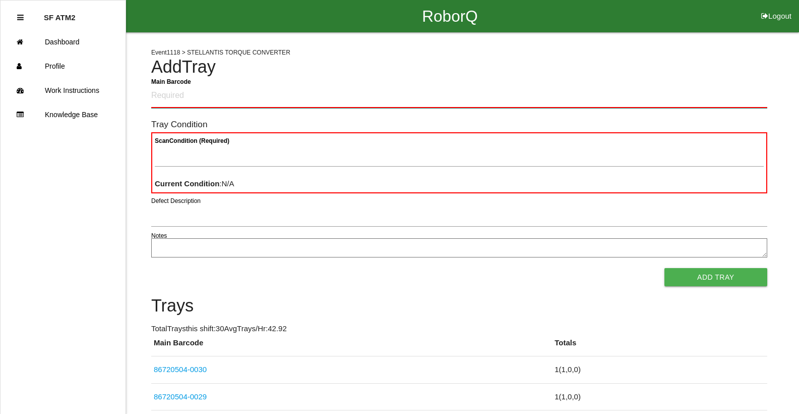
click at [157, 96] on Barcode "Main Barcode" at bounding box center [459, 96] width 616 height 24
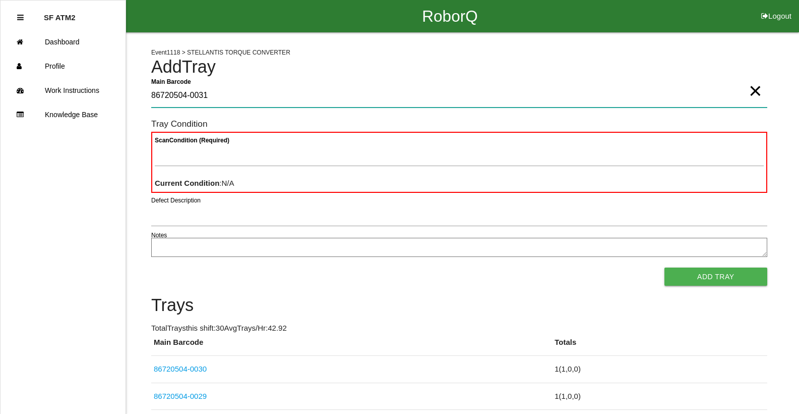
type Barcode "86720504-0031"
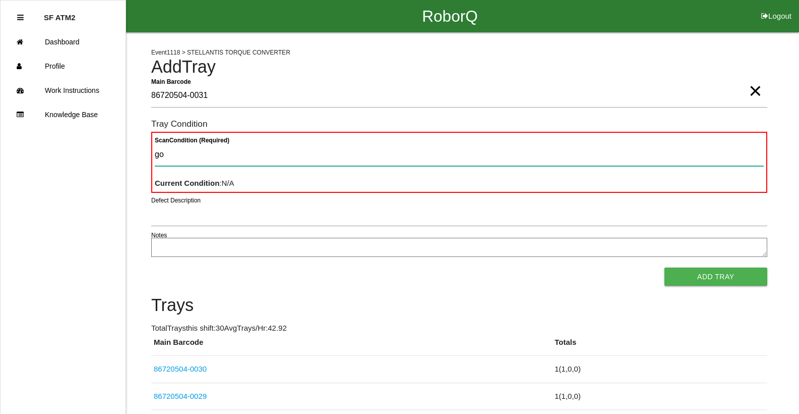
type Condition "goo"
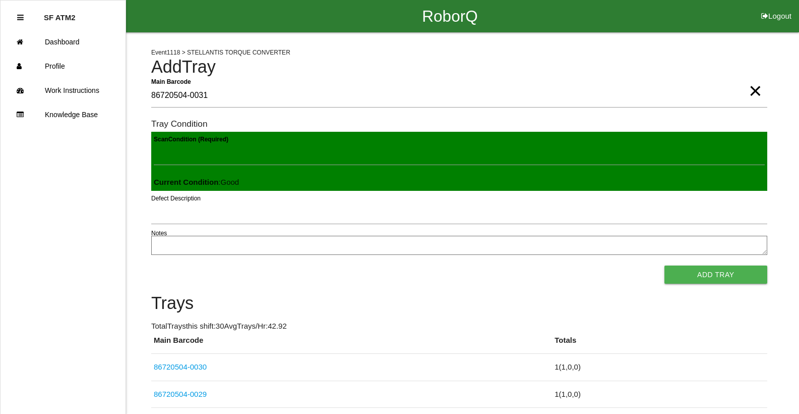
click at [665, 265] on button "Add Tray" at bounding box center [716, 274] width 103 height 18
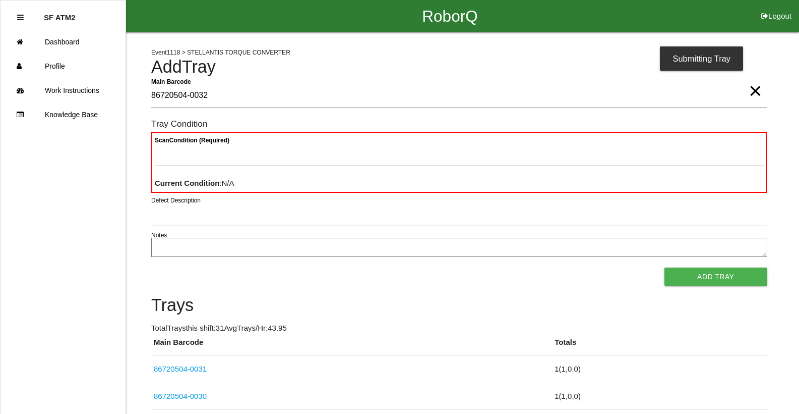
type Barcode "86720504-0032"
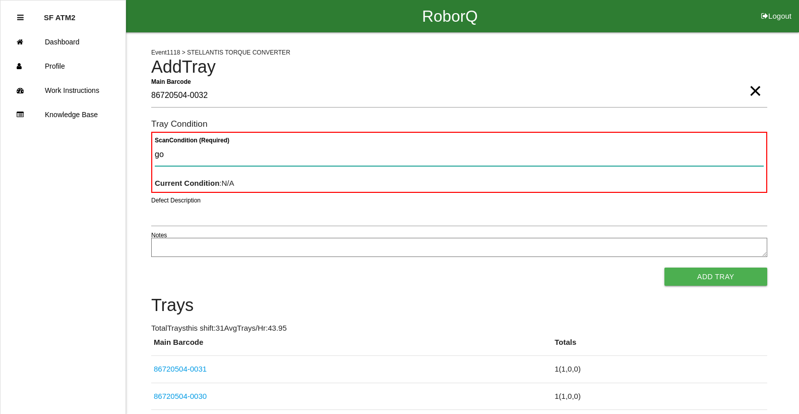
type Condition "goo"
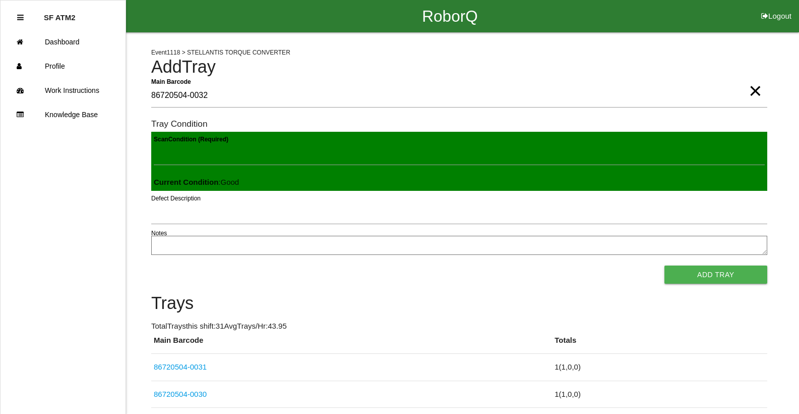
click at [665, 265] on button "Add Tray" at bounding box center [716, 274] width 103 height 18
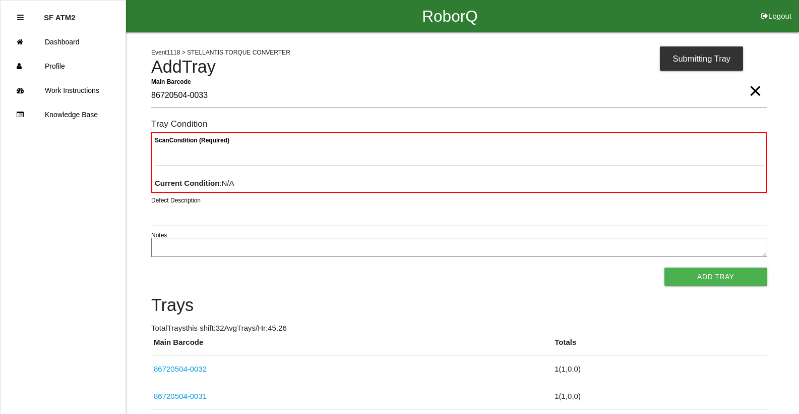
type Barcode "86720504-0033"
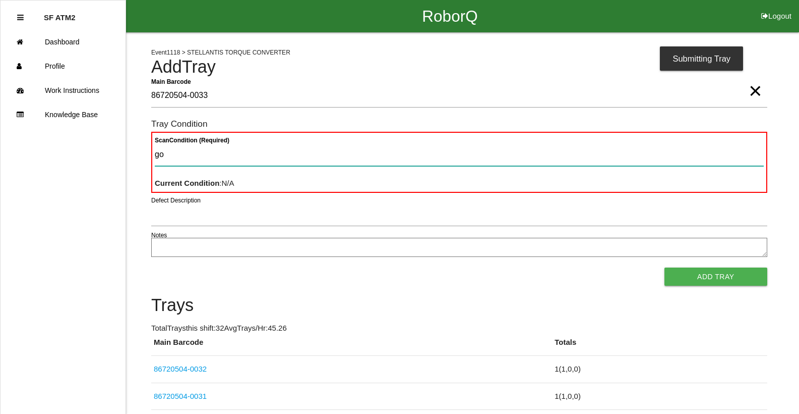
type Condition "goo"
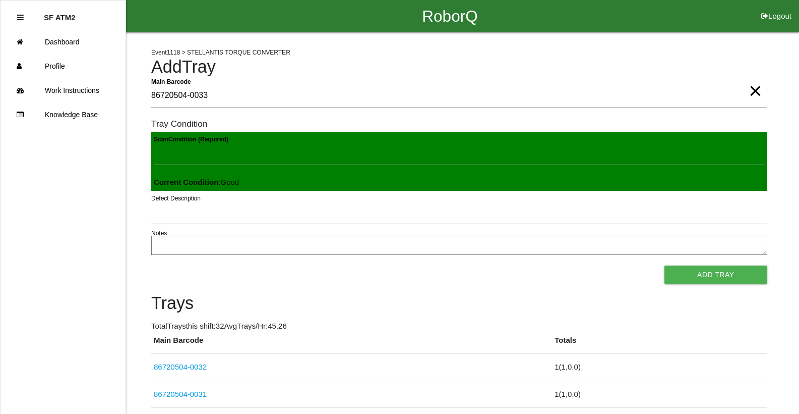
click at [665, 265] on button "Add Tray" at bounding box center [716, 274] width 103 height 18
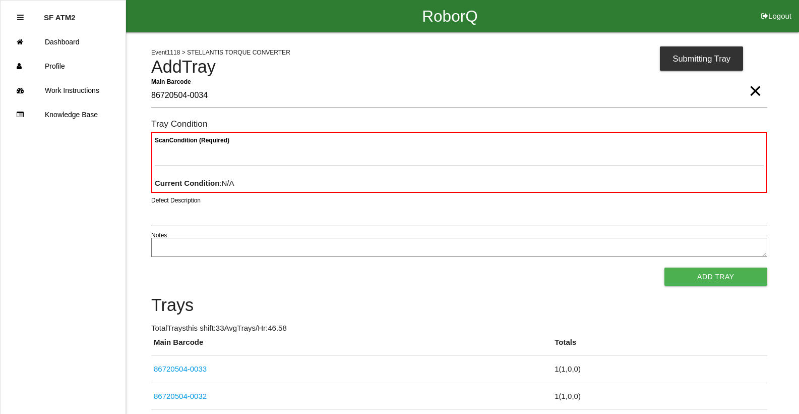
type Barcode "86720504-0034"
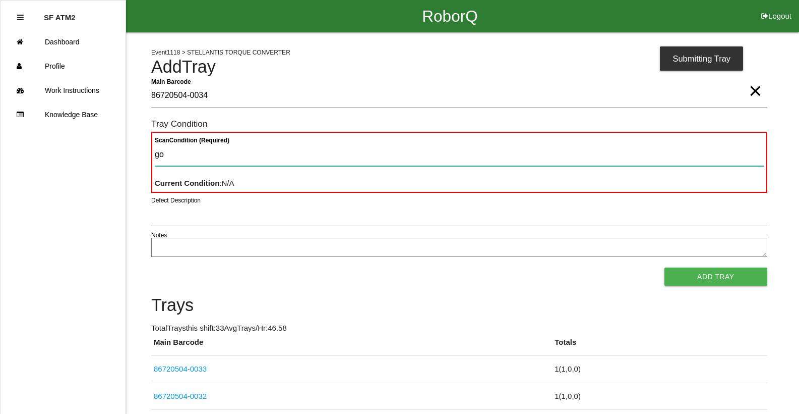
type Condition "goo"
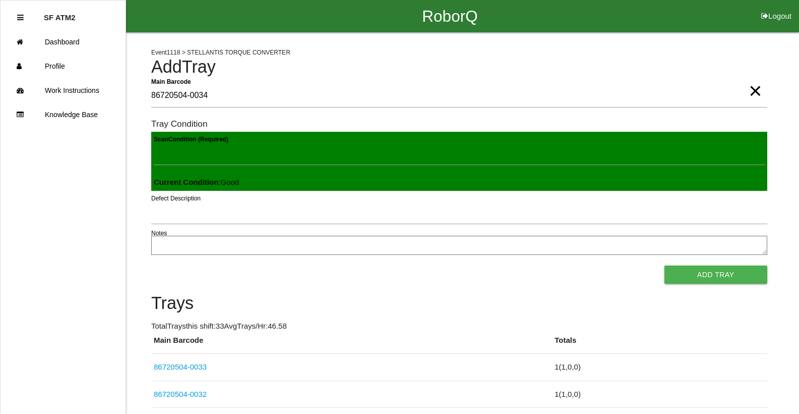
click at [665, 265] on button "Add Tray" at bounding box center [716, 274] width 103 height 18
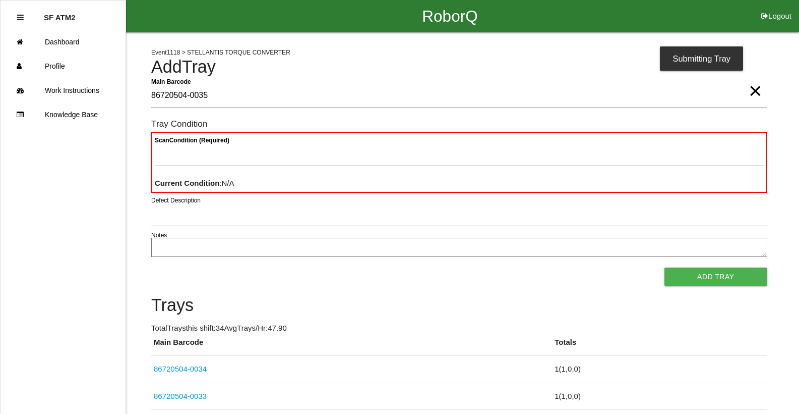
type Barcode "86720504-0035"
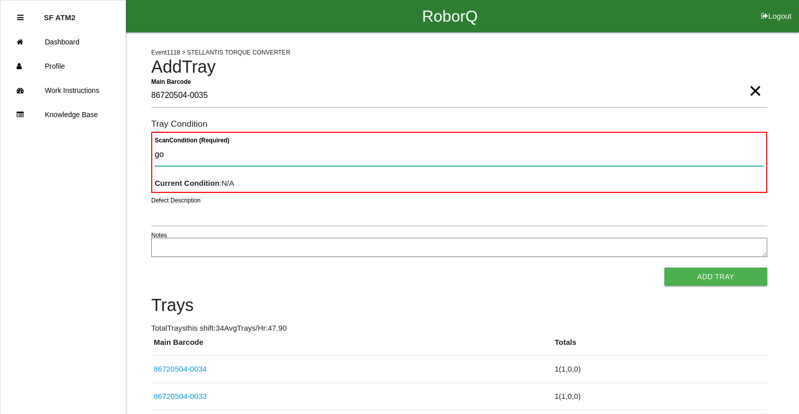
type Condition "goo"
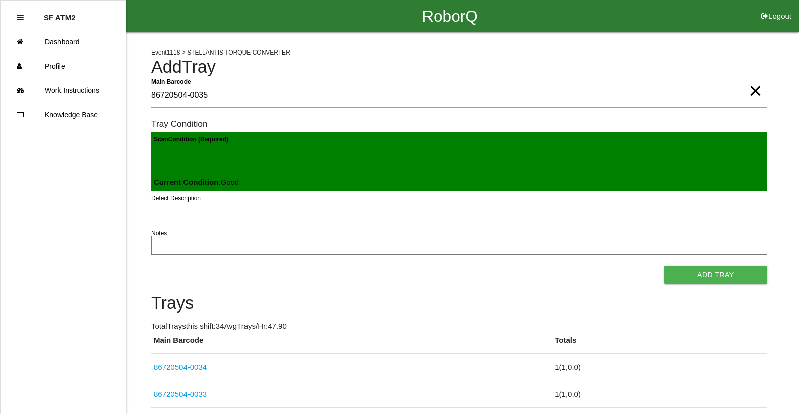
click at [665, 265] on button "Add Tray" at bounding box center [716, 274] width 103 height 18
